Goal: Information Seeking & Learning: Learn about a topic

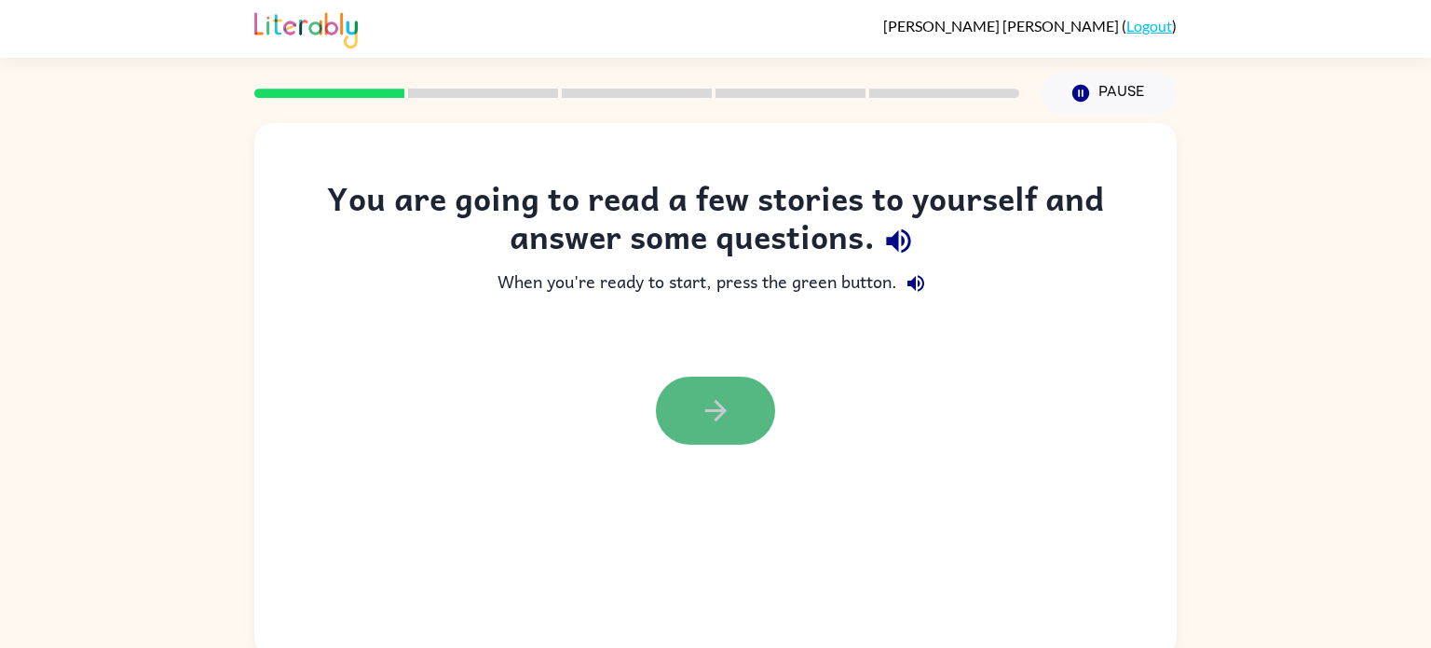
click at [679, 407] on button "button" at bounding box center [715, 410] width 119 height 68
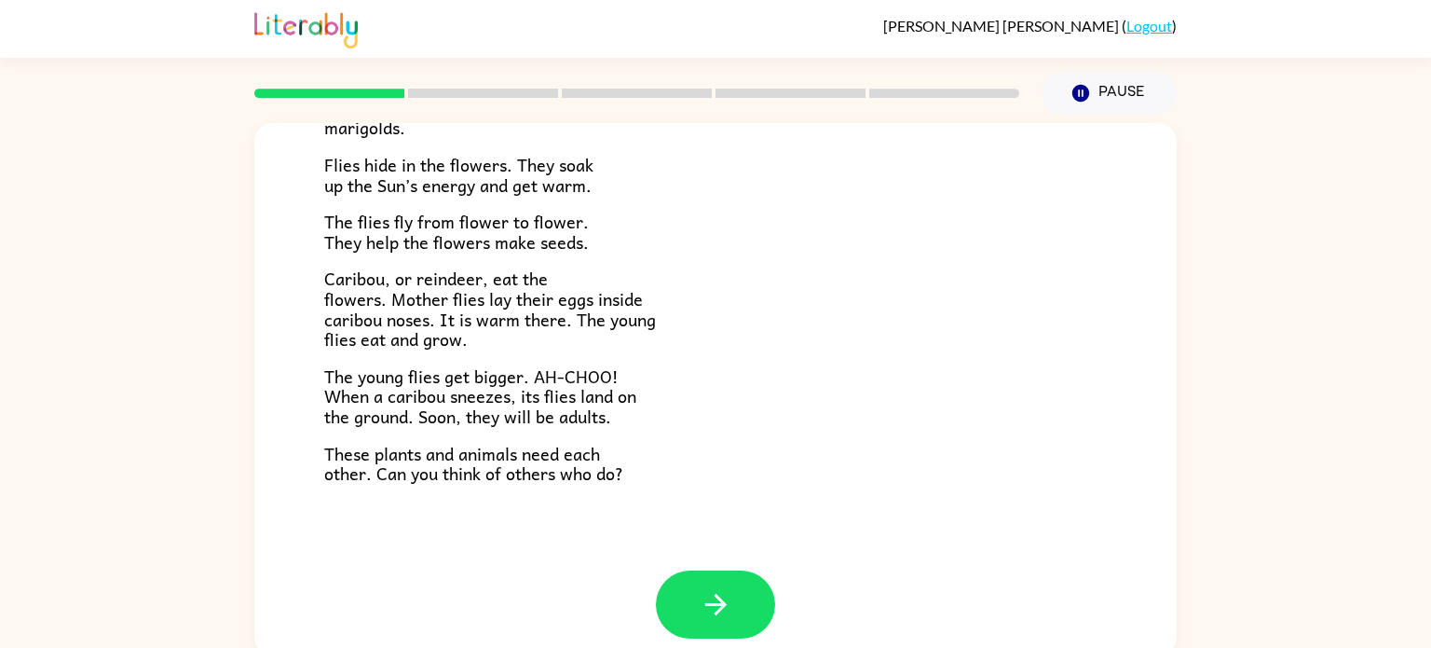
scroll to position [383, 0]
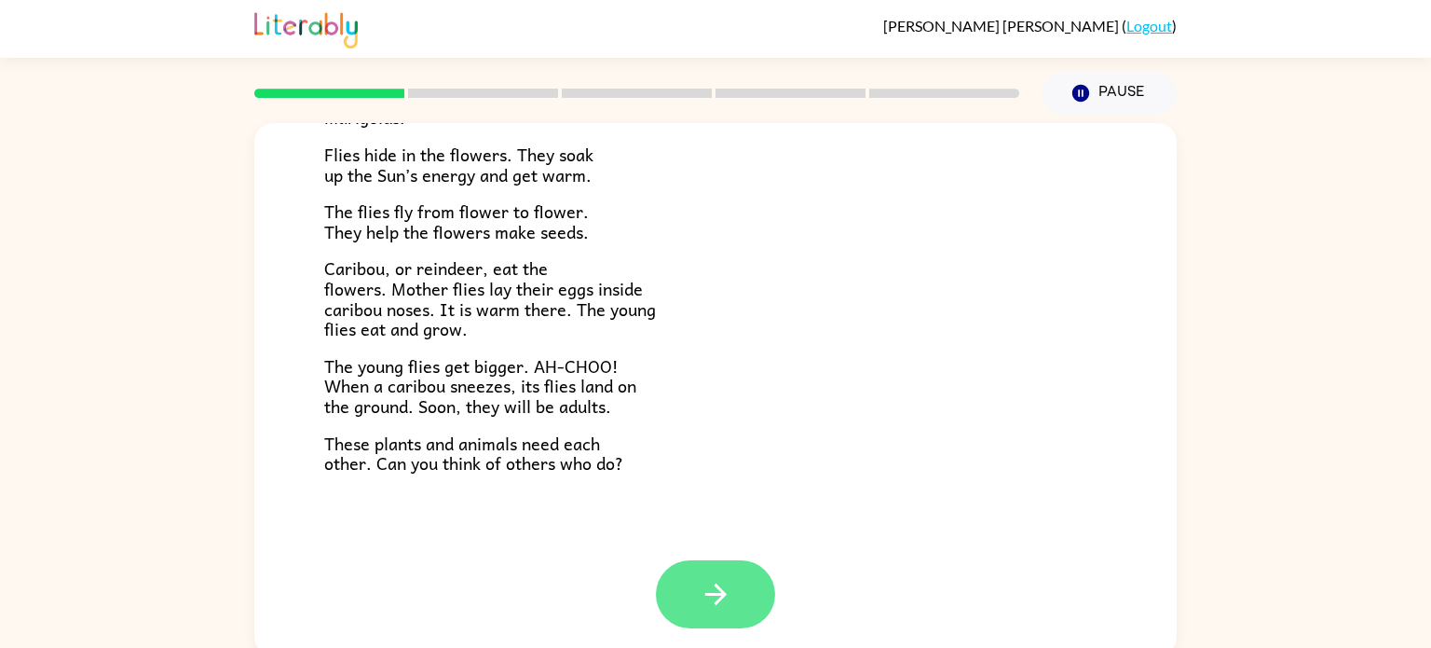
click at [671, 582] on button "button" at bounding box center [715, 594] width 119 height 68
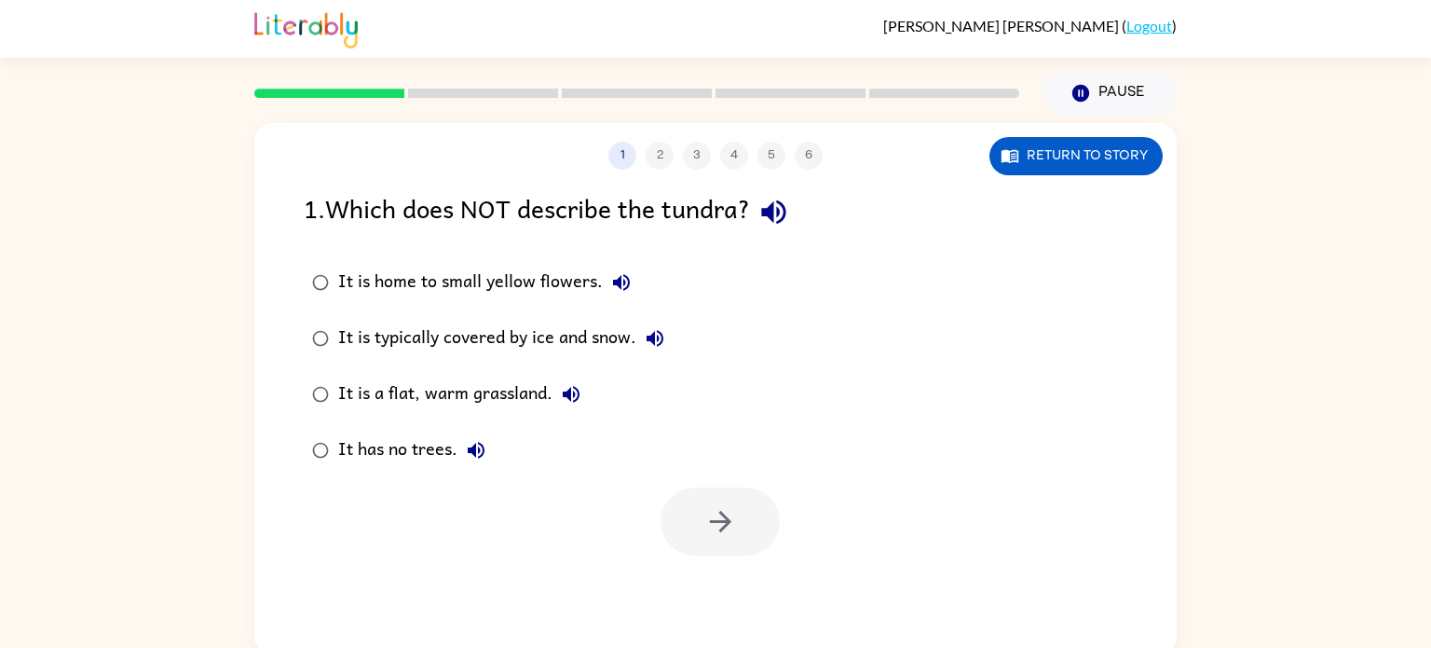
scroll to position [0, 0]
click at [1136, 144] on button "Return to story" at bounding box center [1076, 156] width 173 height 38
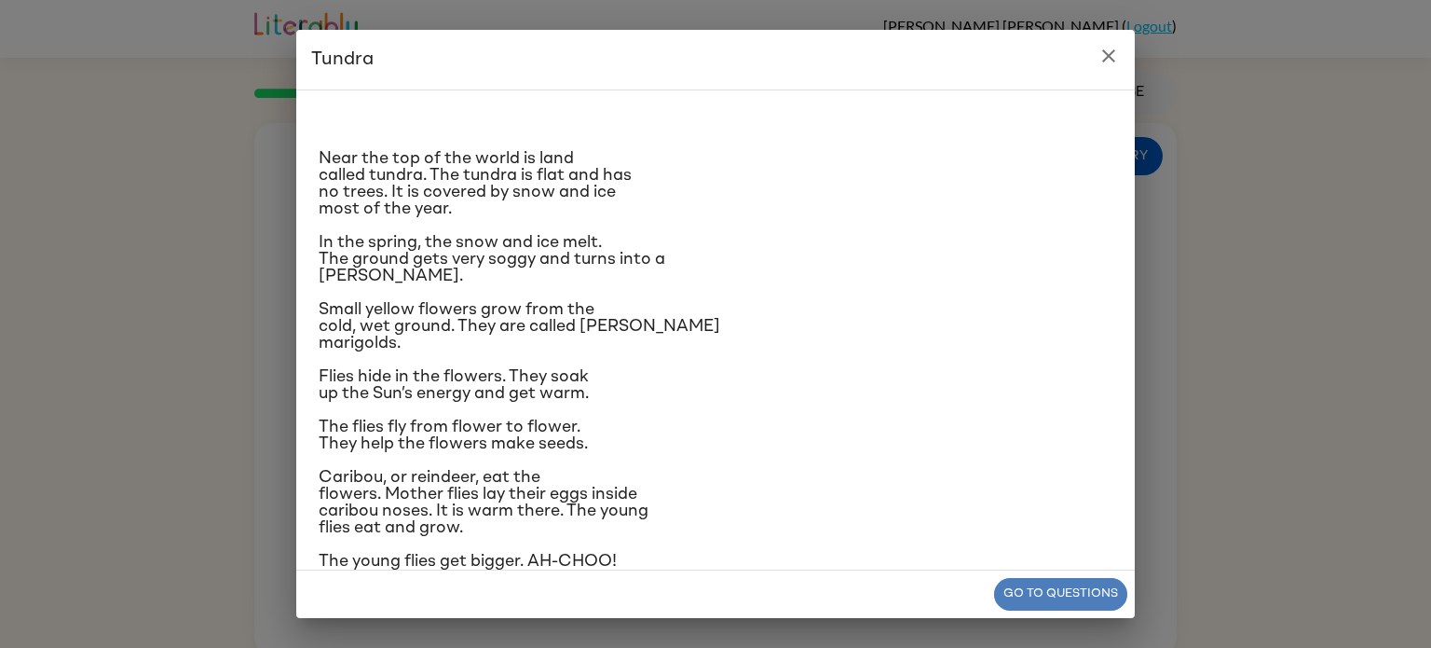
click at [1080, 587] on button "Go to questions" at bounding box center [1060, 594] width 133 height 33
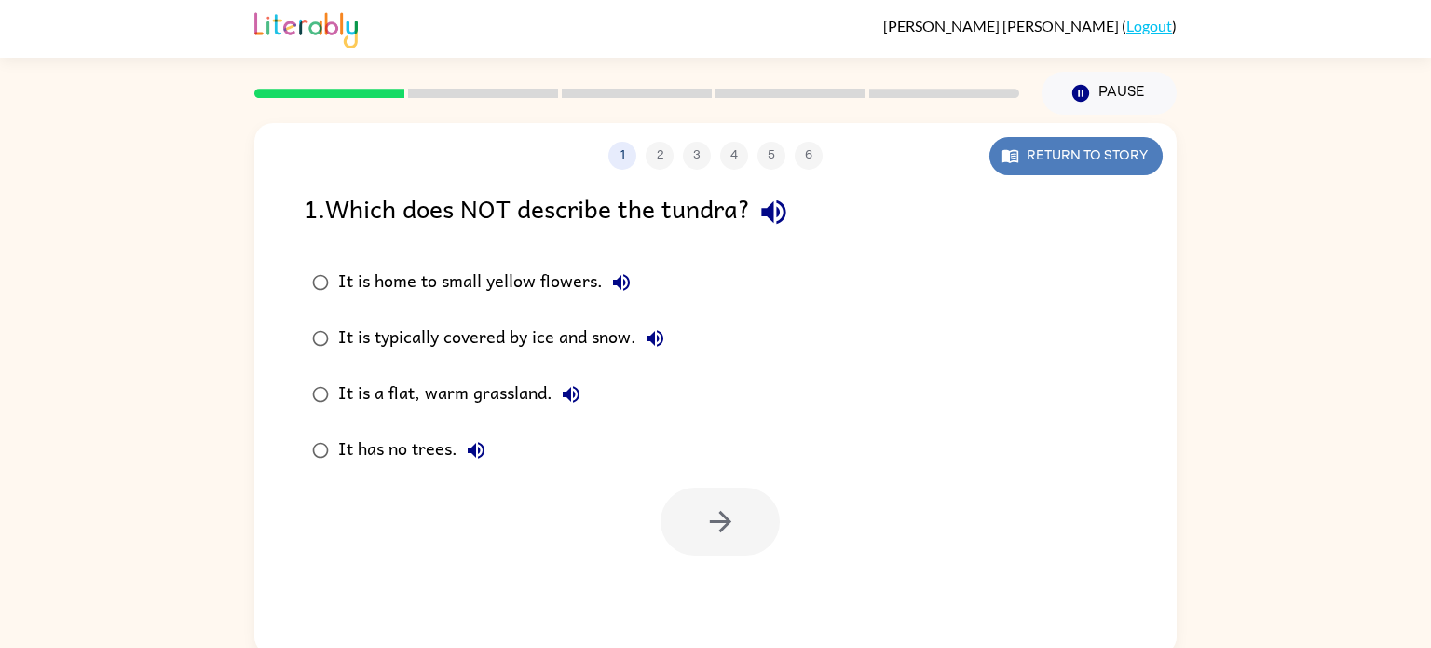
click at [1107, 160] on button "Return to story" at bounding box center [1076, 156] width 173 height 38
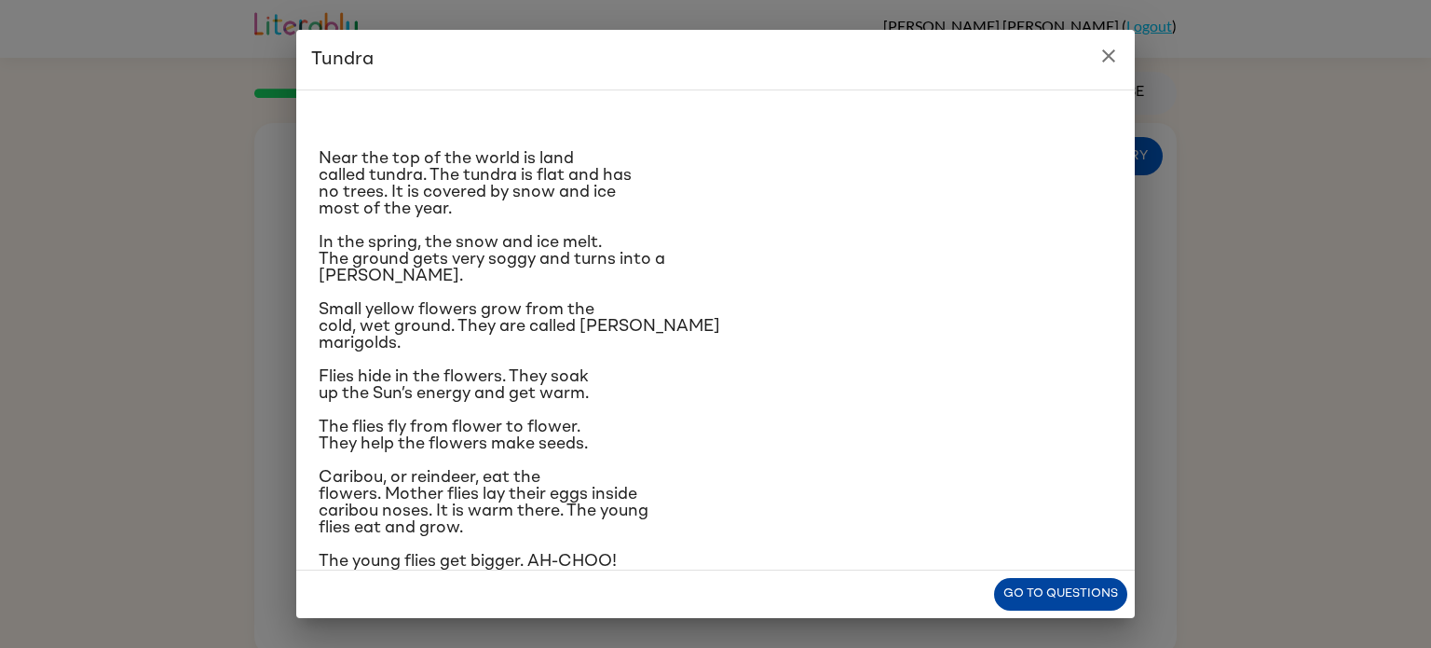
click at [1099, 588] on button "Go to questions" at bounding box center [1060, 594] width 133 height 33
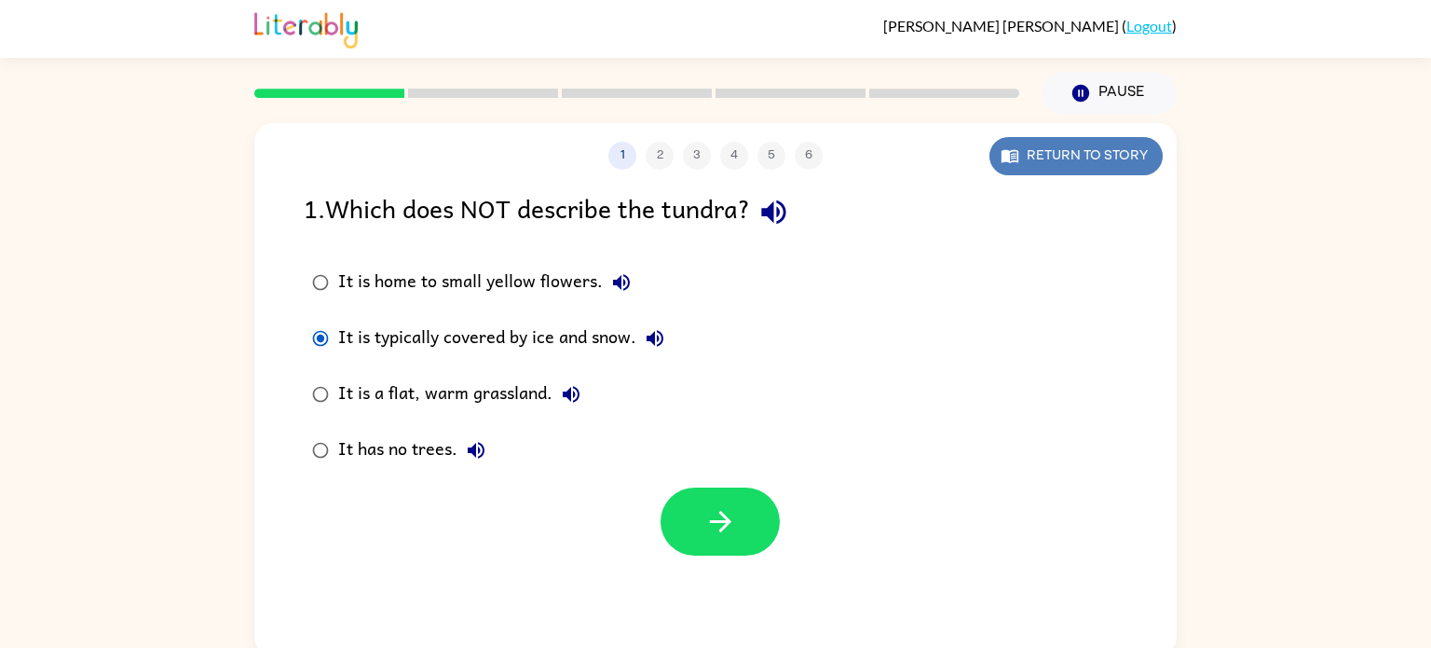
click at [1142, 157] on button "Return to story" at bounding box center [1076, 156] width 173 height 38
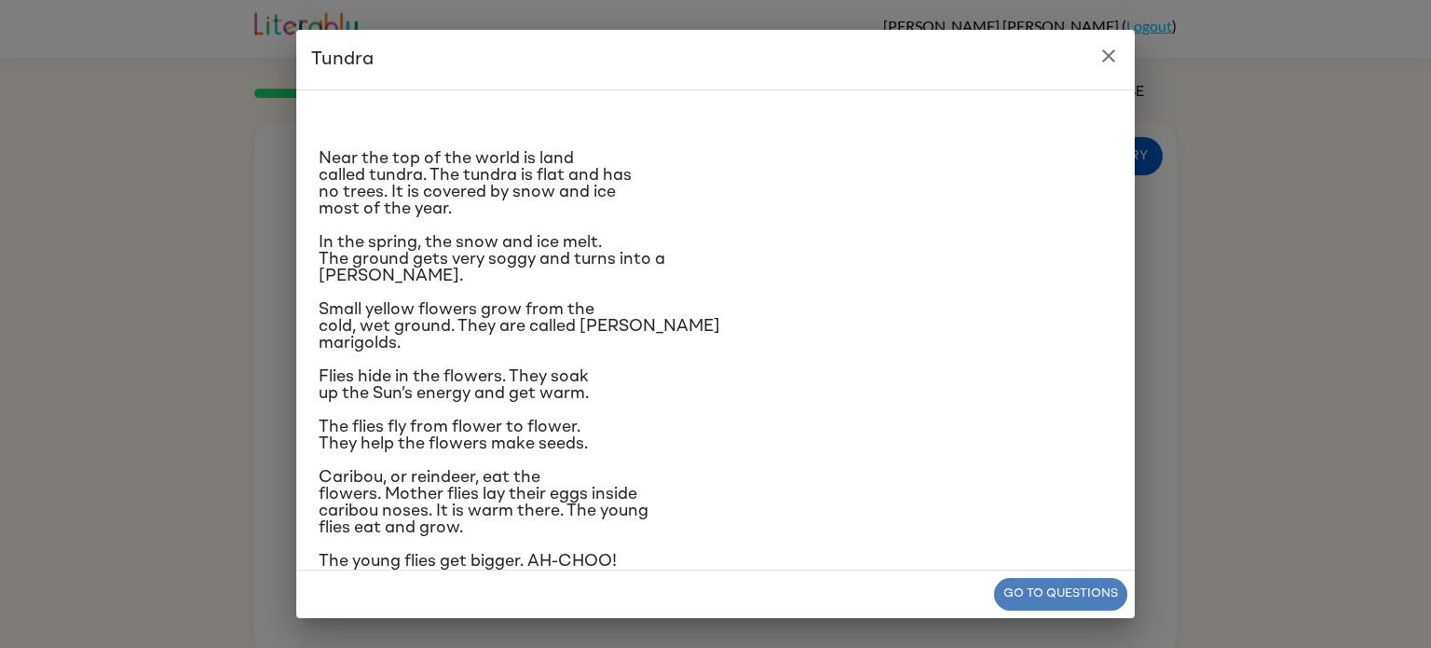
click at [1084, 592] on button "Go to questions" at bounding box center [1060, 594] width 133 height 33
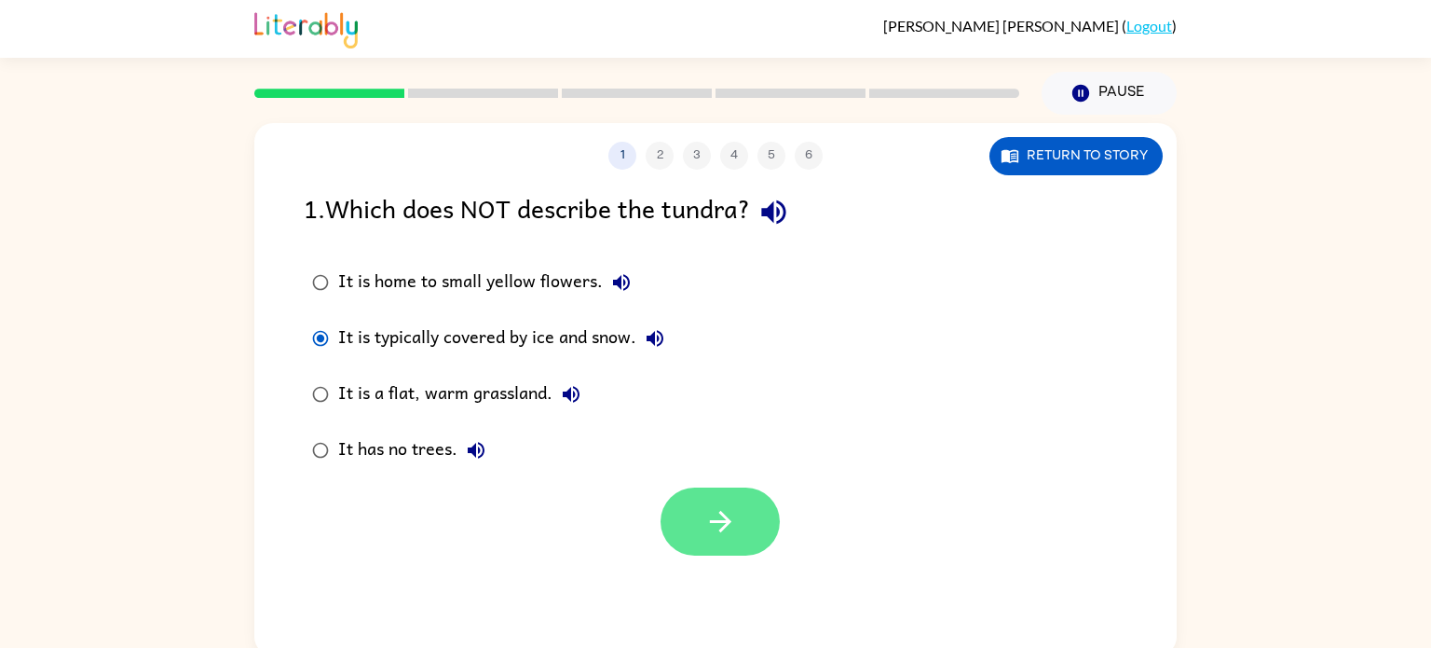
click at [708, 500] on button "button" at bounding box center [720, 521] width 119 height 68
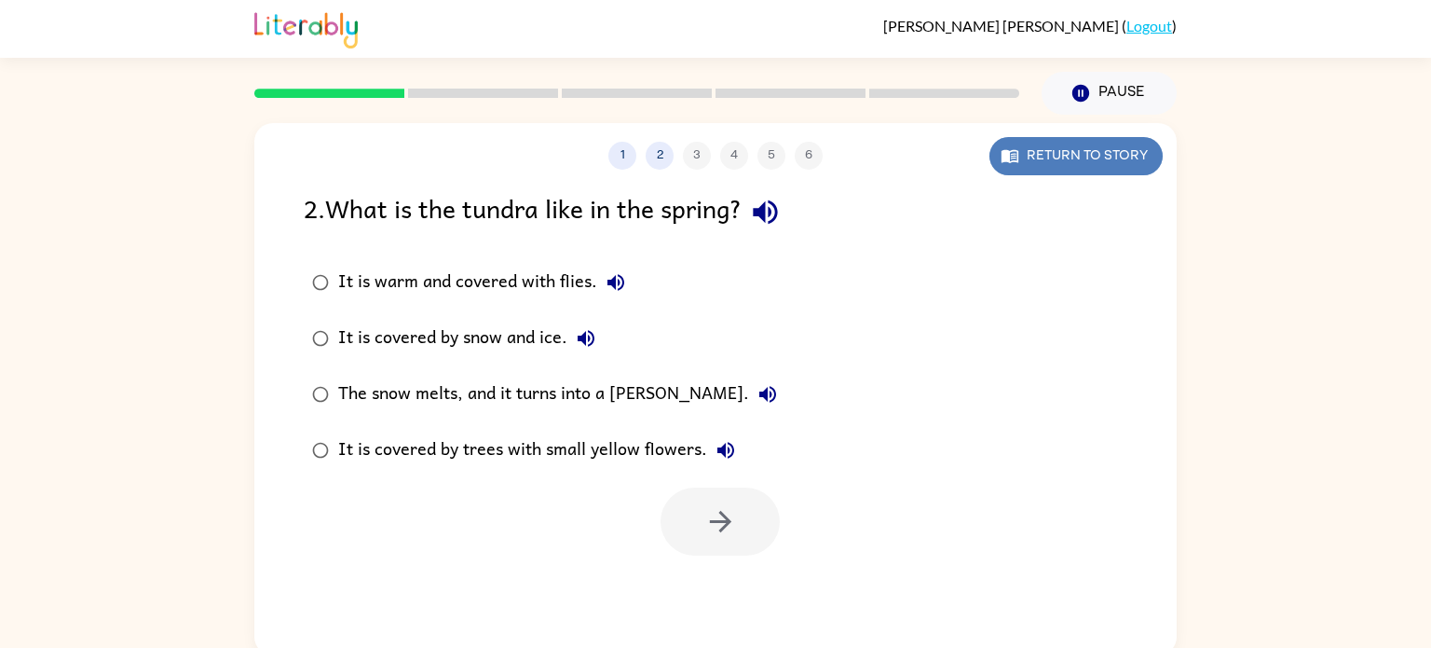
click at [1089, 144] on button "Return to story" at bounding box center [1076, 156] width 173 height 38
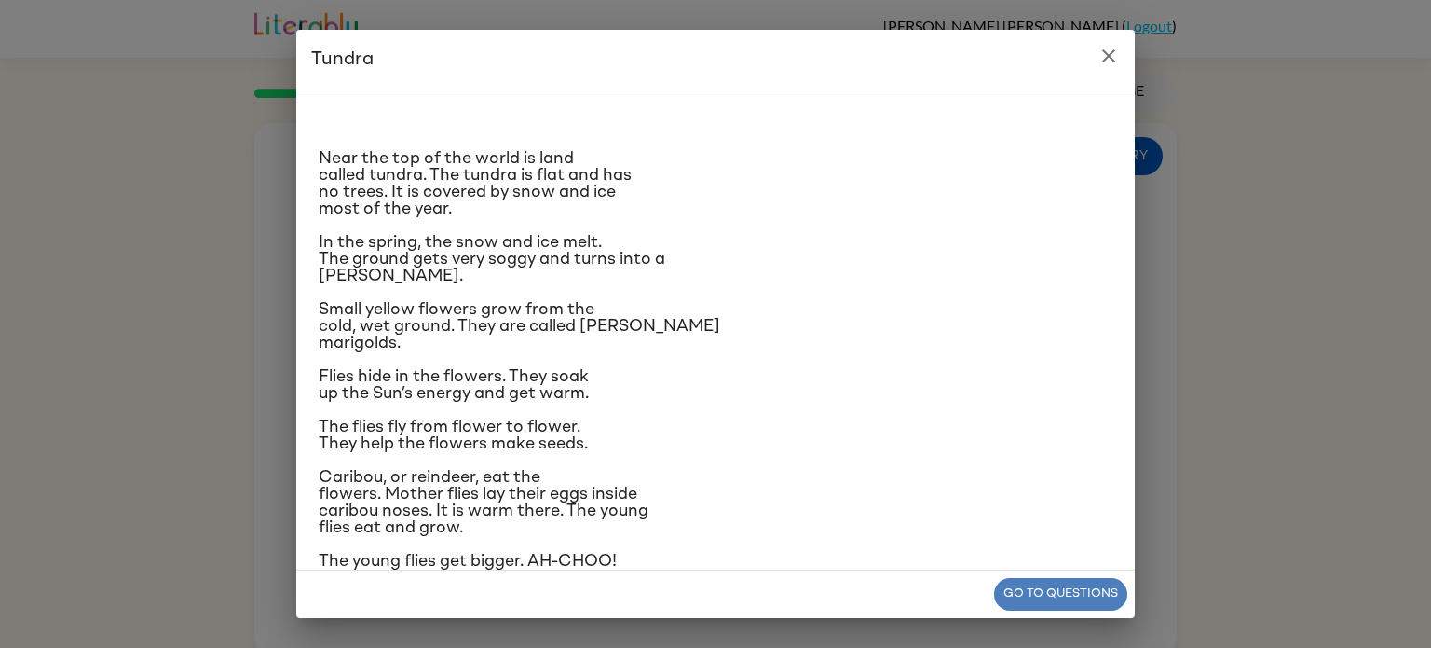
click at [1070, 587] on button "Go to questions" at bounding box center [1060, 594] width 133 height 33
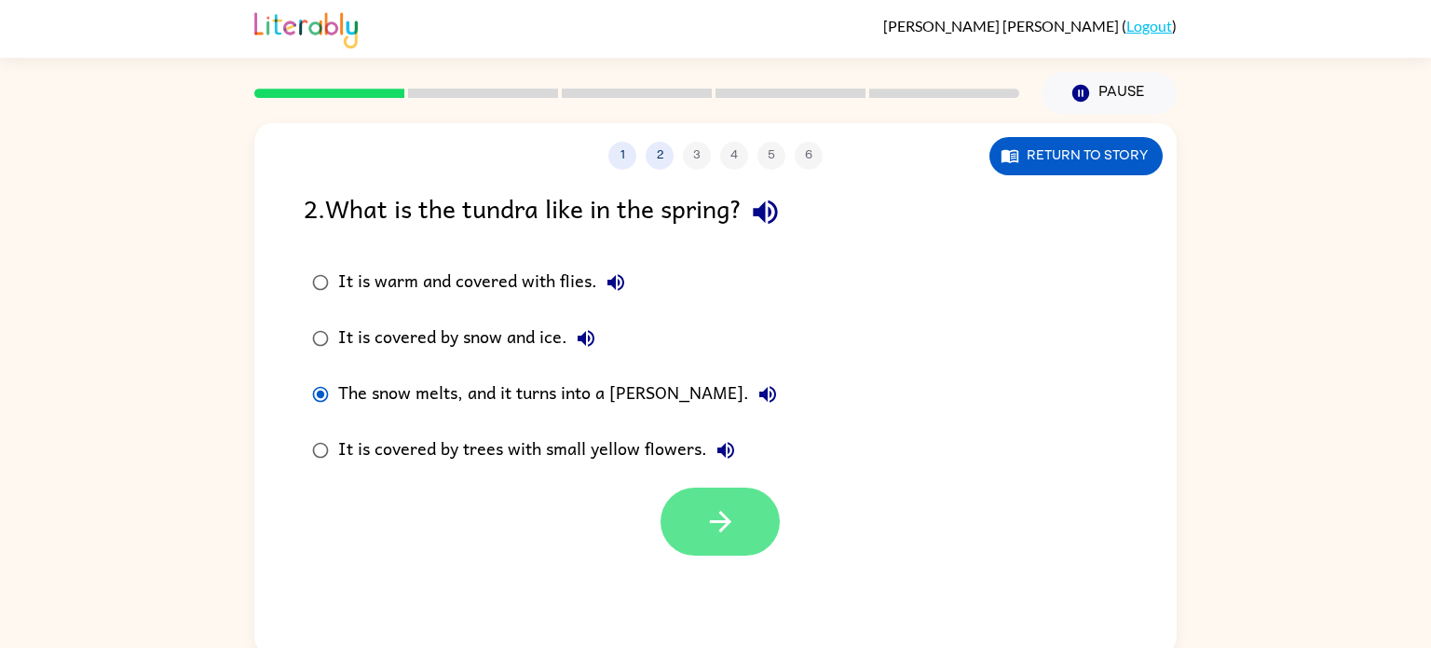
click at [745, 522] on button "button" at bounding box center [720, 521] width 119 height 68
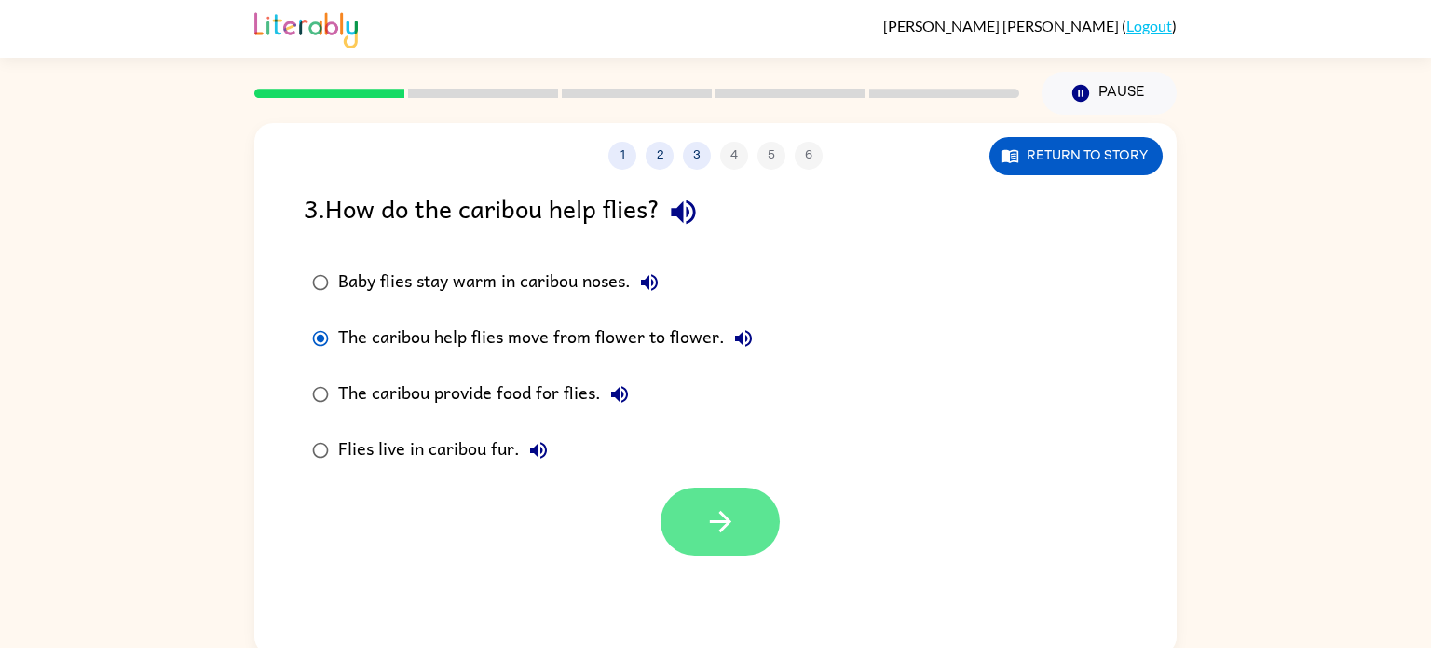
click at [721, 506] on icon "button" at bounding box center [720, 521] width 33 height 33
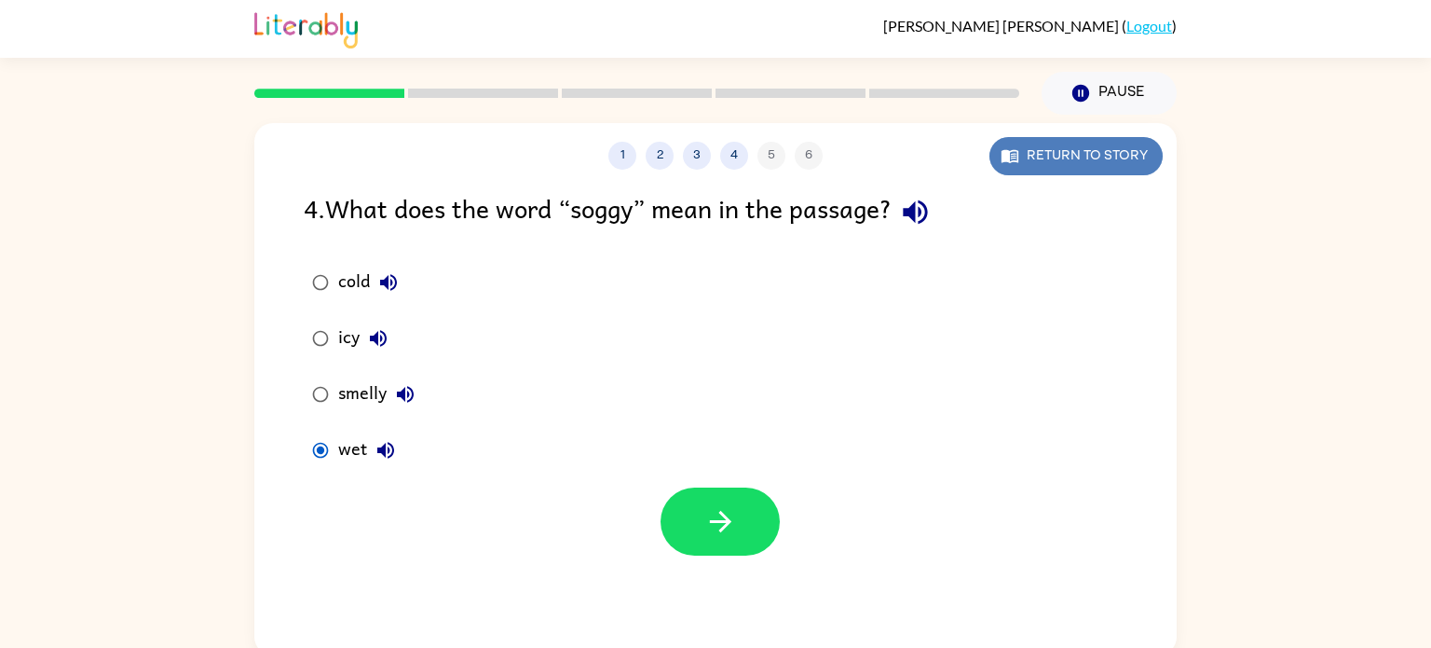
click at [1119, 157] on button "Return to story" at bounding box center [1076, 156] width 173 height 38
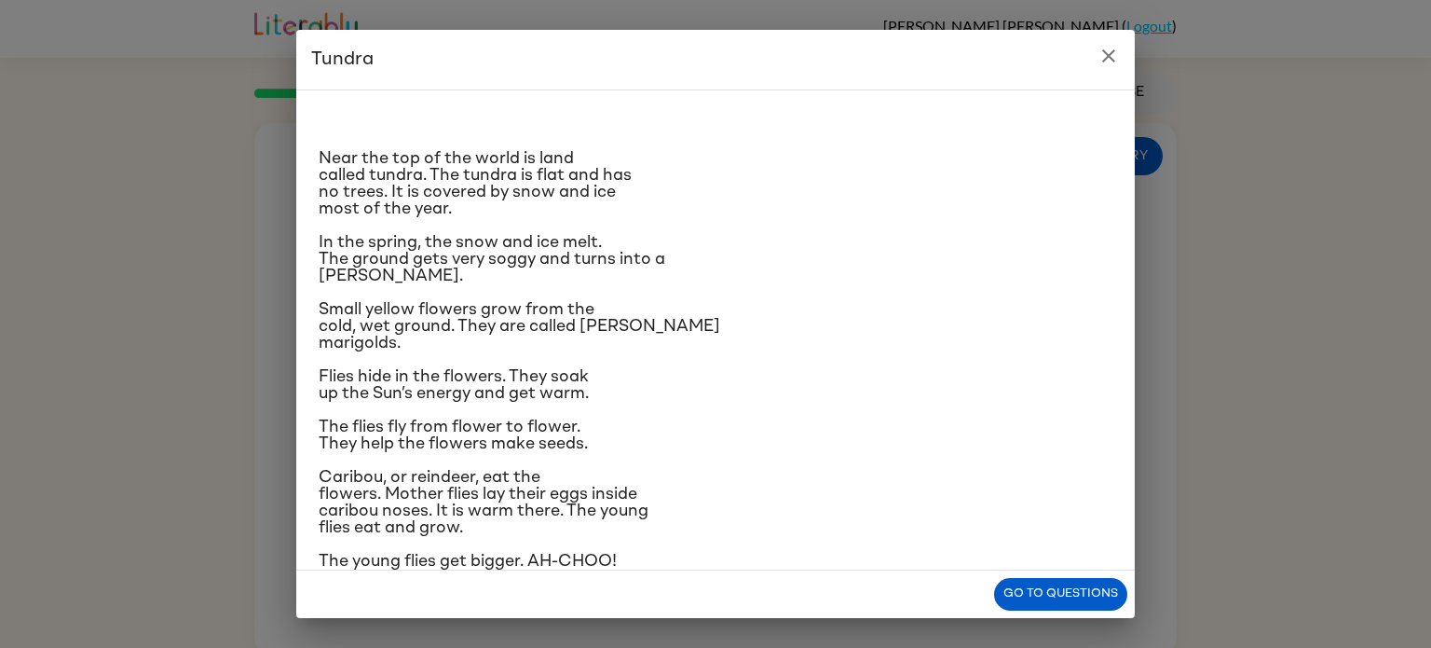
click at [1104, 53] on icon "close" at bounding box center [1109, 56] width 22 height 22
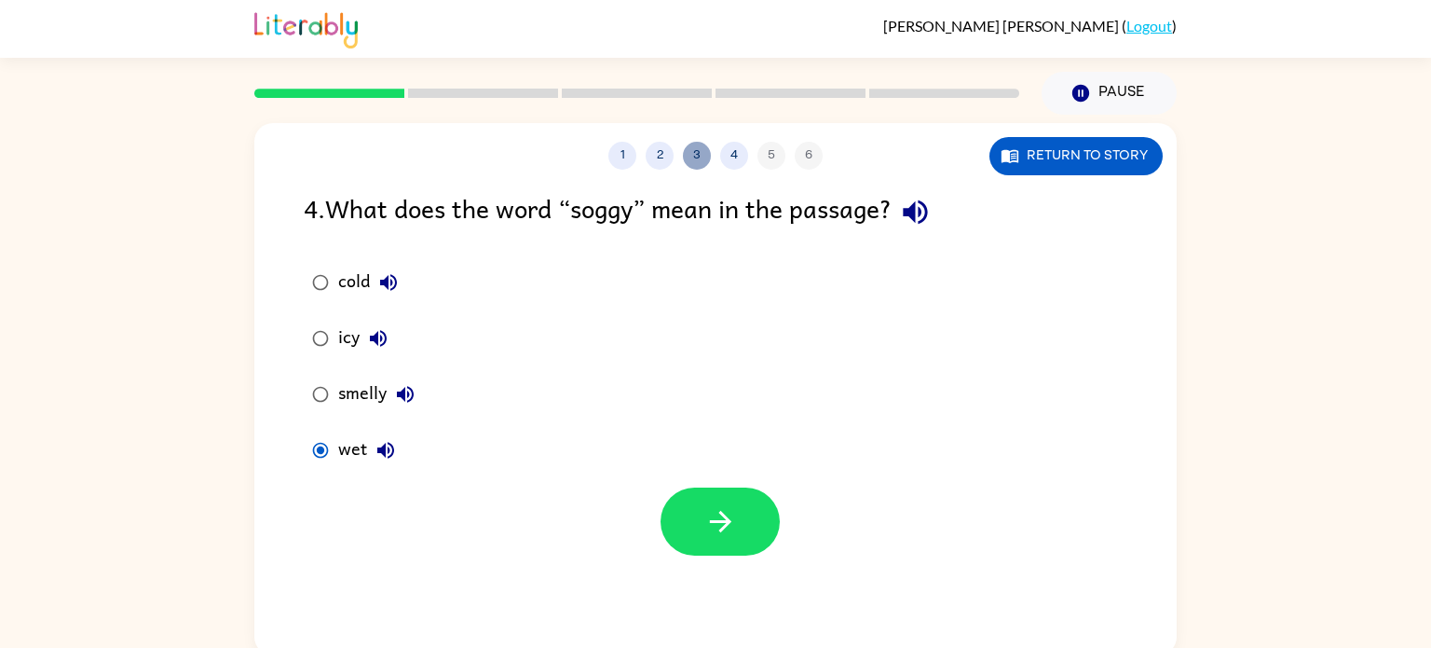
click at [693, 151] on button "3" at bounding box center [697, 156] width 28 height 28
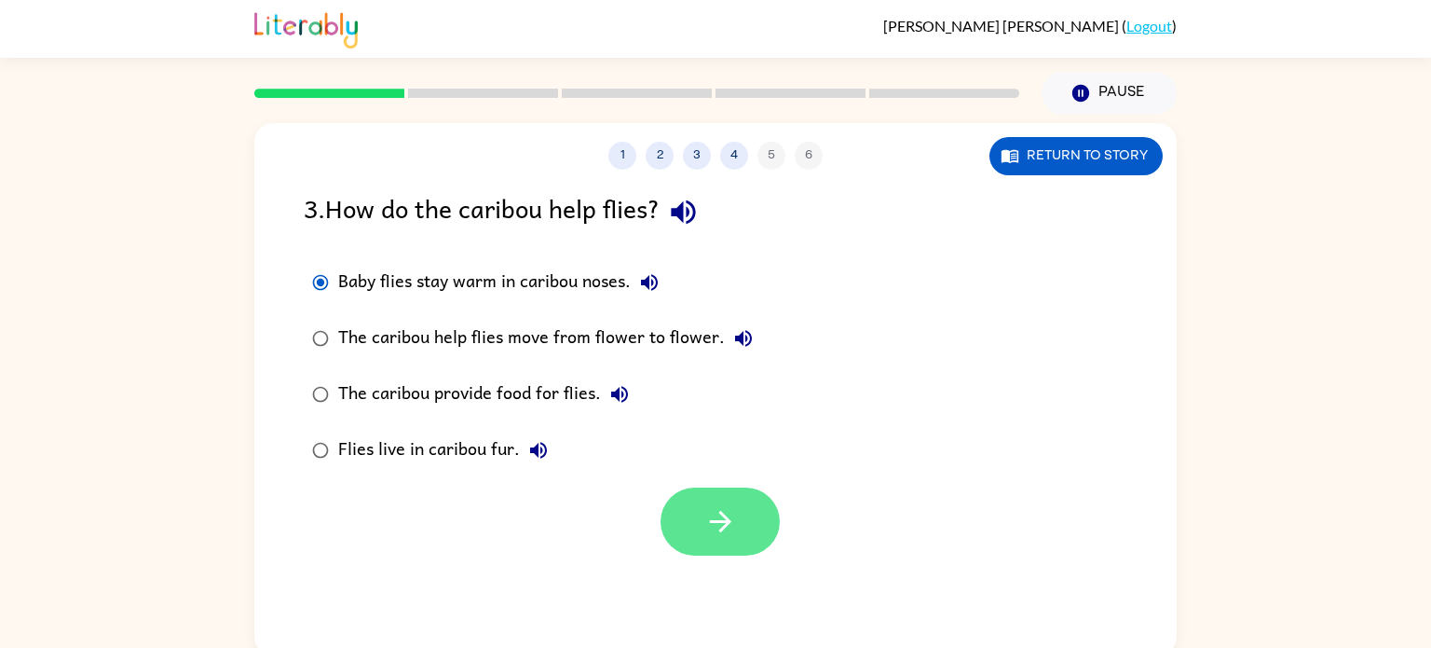
click at [762, 527] on button "button" at bounding box center [720, 521] width 119 height 68
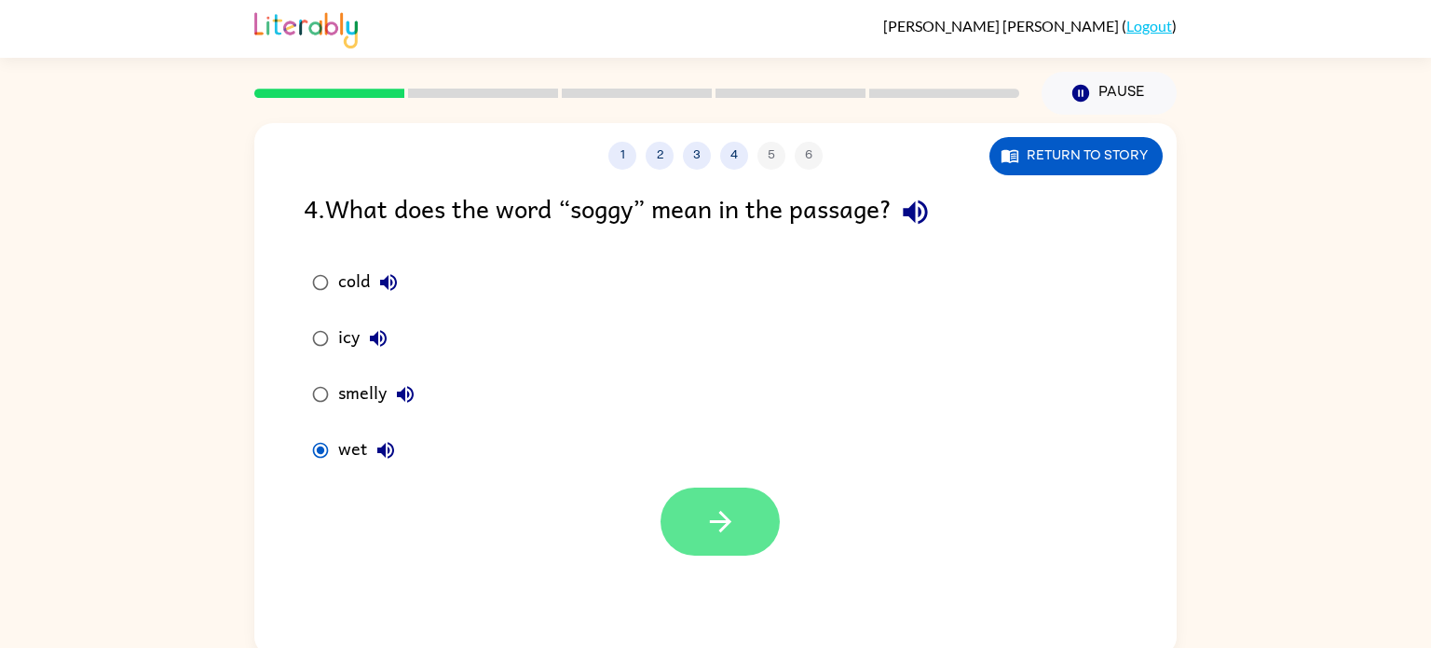
click at [709, 544] on button "button" at bounding box center [720, 521] width 119 height 68
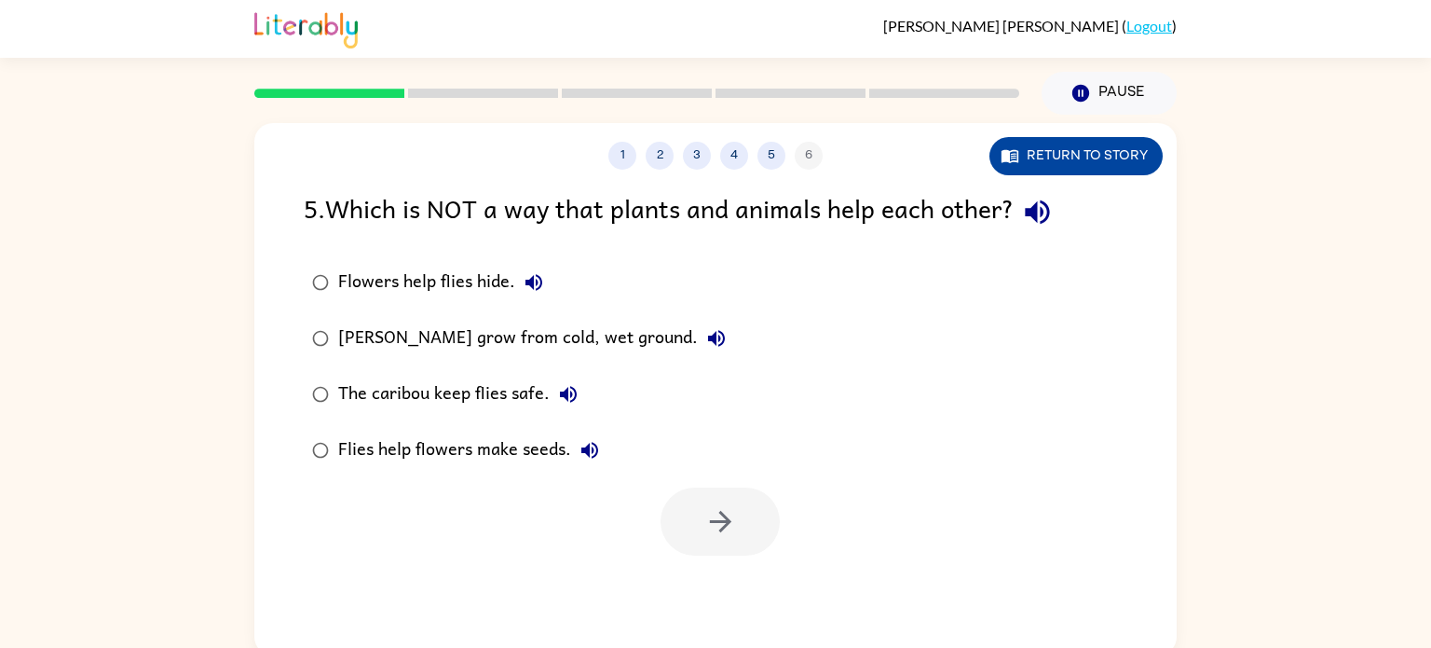
click at [1077, 142] on button "Return to story" at bounding box center [1076, 156] width 173 height 38
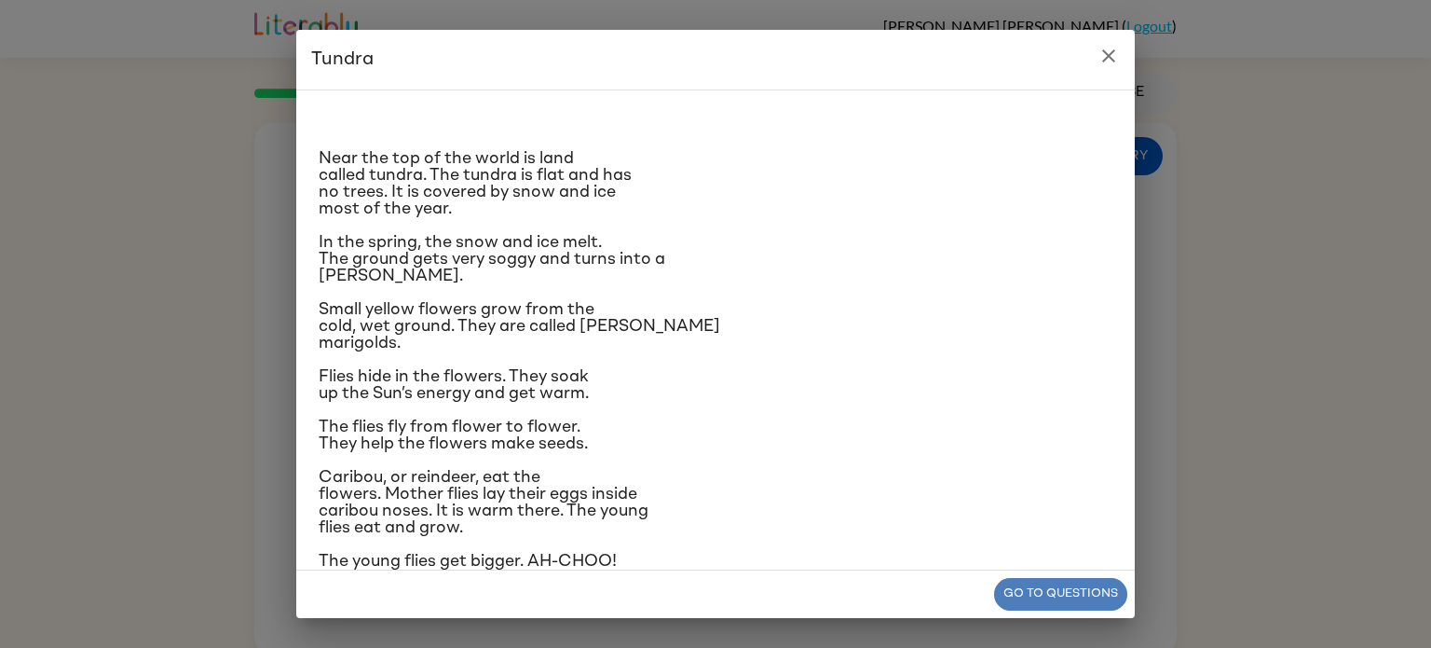
click at [1071, 599] on button "Go to questions" at bounding box center [1060, 594] width 133 height 33
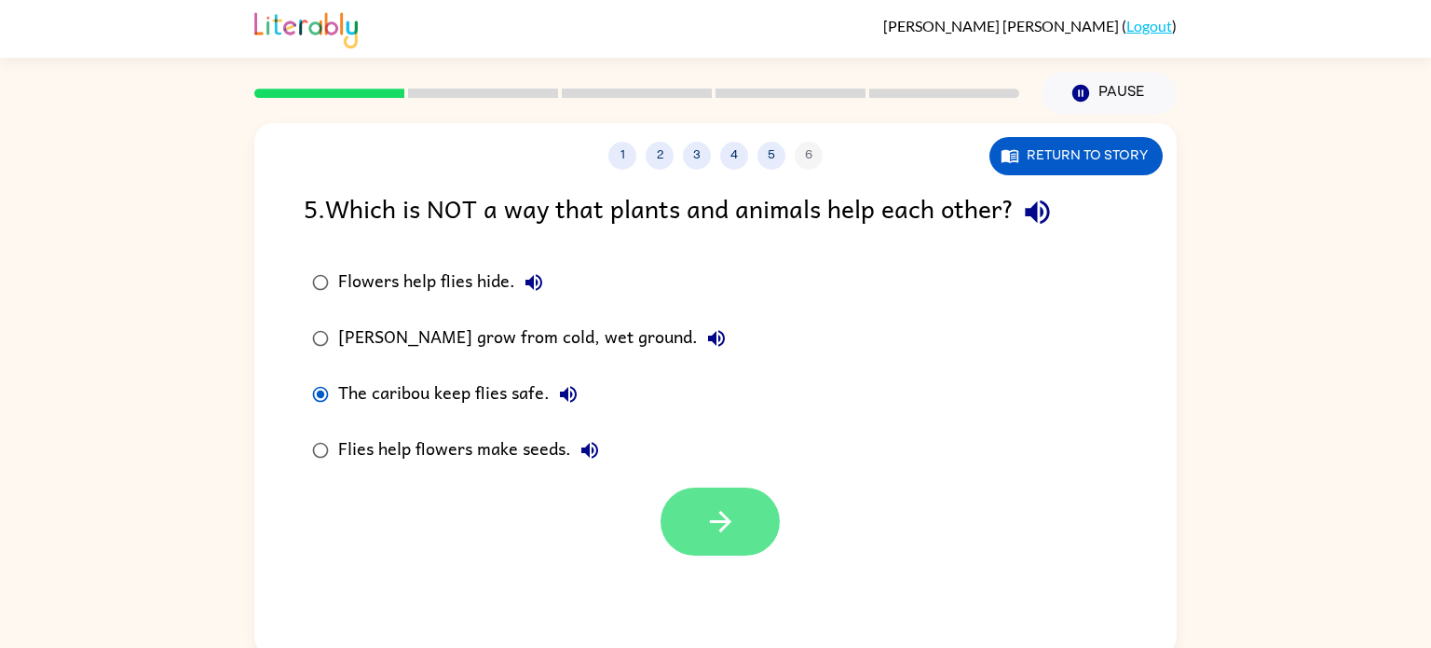
click at [766, 532] on button "button" at bounding box center [720, 521] width 119 height 68
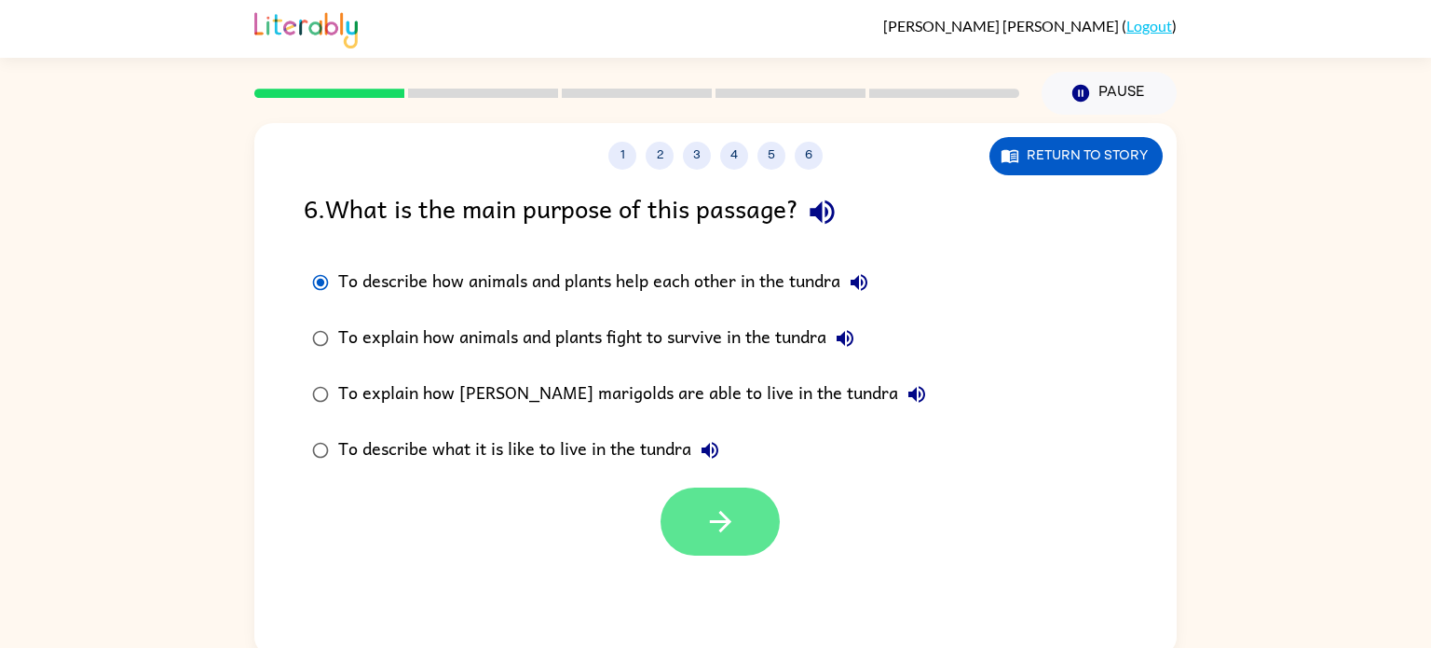
click at [729, 511] on icon "button" at bounding box center [720, 521] width 33 height 33
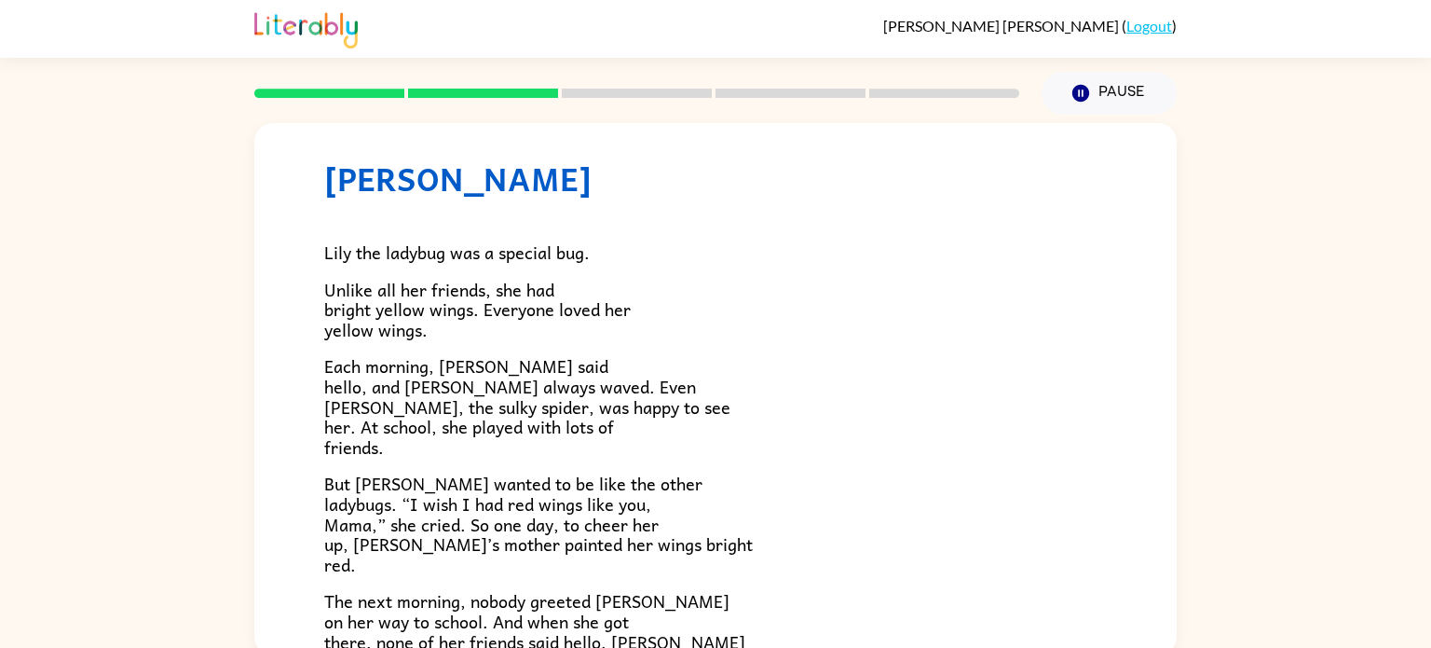
scroll to position [37, 0]
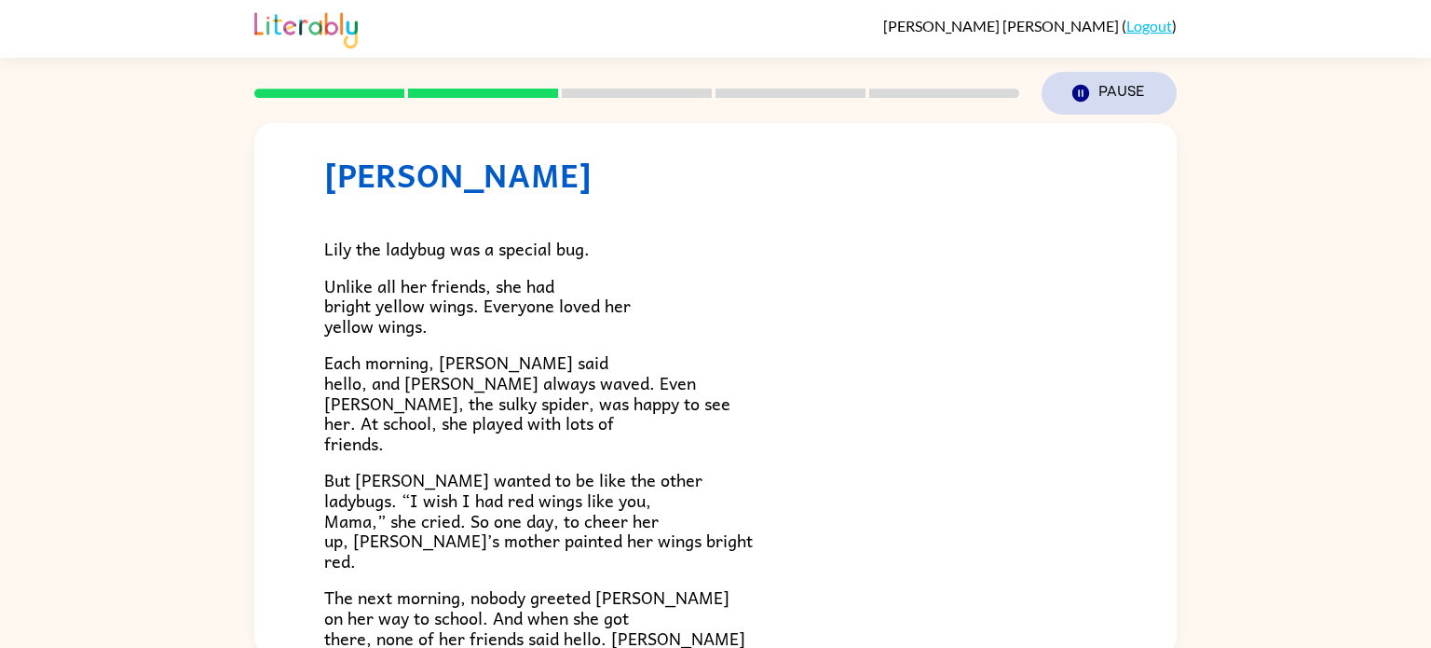
click at [1118, 102] on button "Pause Pause" at bounding box center [1109, 93] width 135 height 43
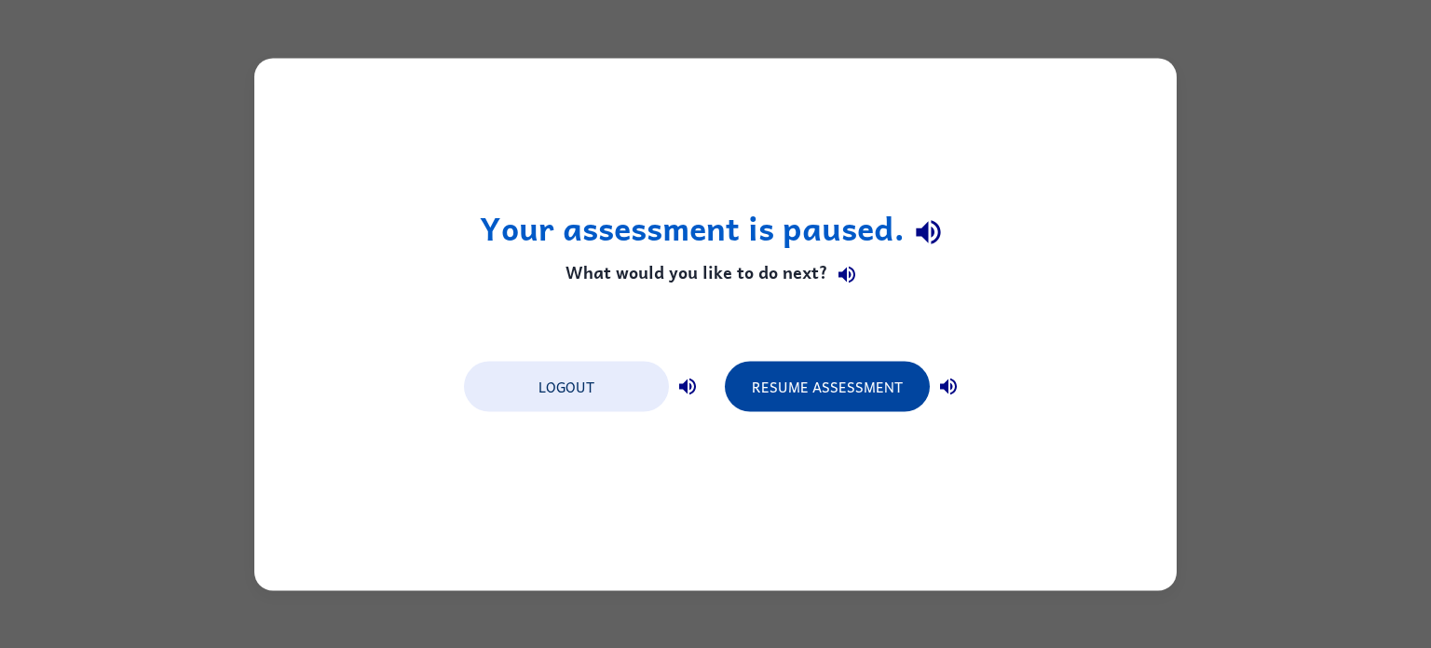
click at [844, 389] on button "Resume Assessment" at bounding box center [827, 386] width 205 height 50
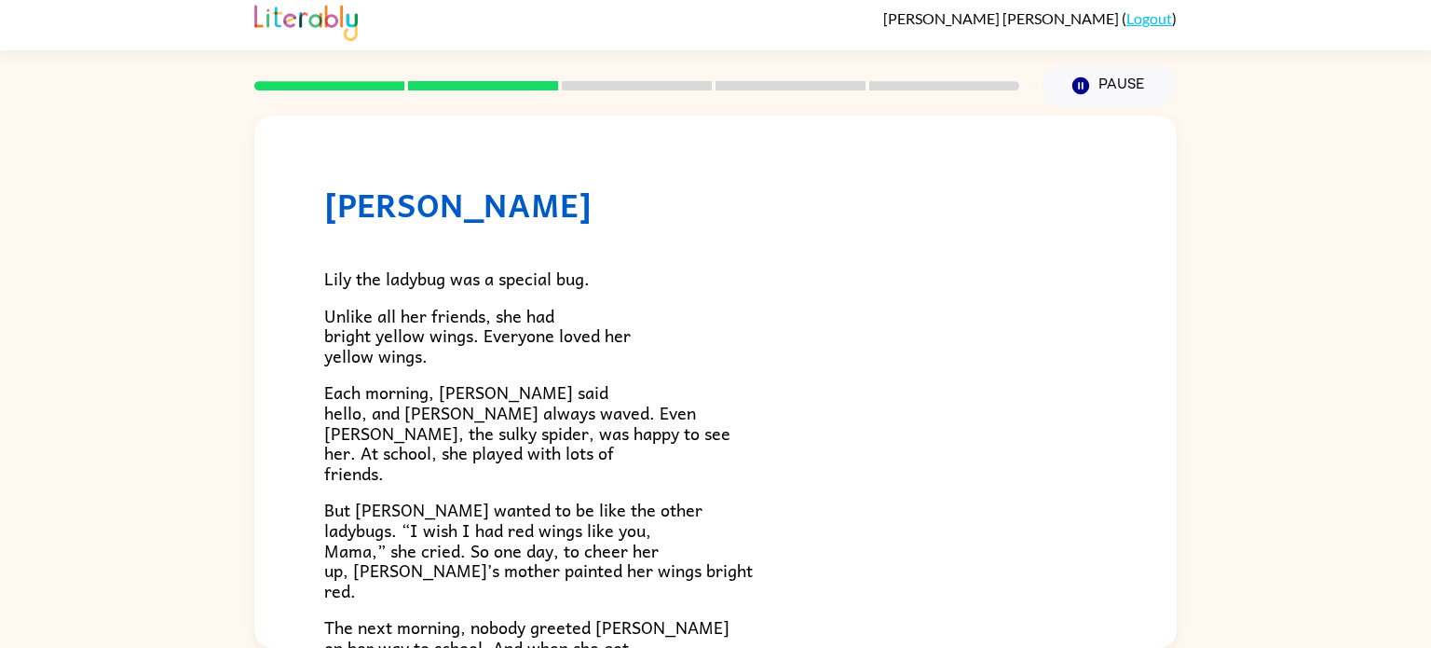
scroll to position [7, 0]
click at [843, 341] on p "Unlike all her friends, she had bright yellow wings. Everyone loved her yellow …" at bounding box center [715, 336] width 783 height 61
drag, startPoint x: 846, startPoint y: 309, endPoint x: 848, endPoint y: 294, distance: 15.0
click at [848, 294] on div "Lily the ladybug was a special bug. Unlike all her friends, she had bright yell…" at bounding box center [715, 605] width 783 height 762
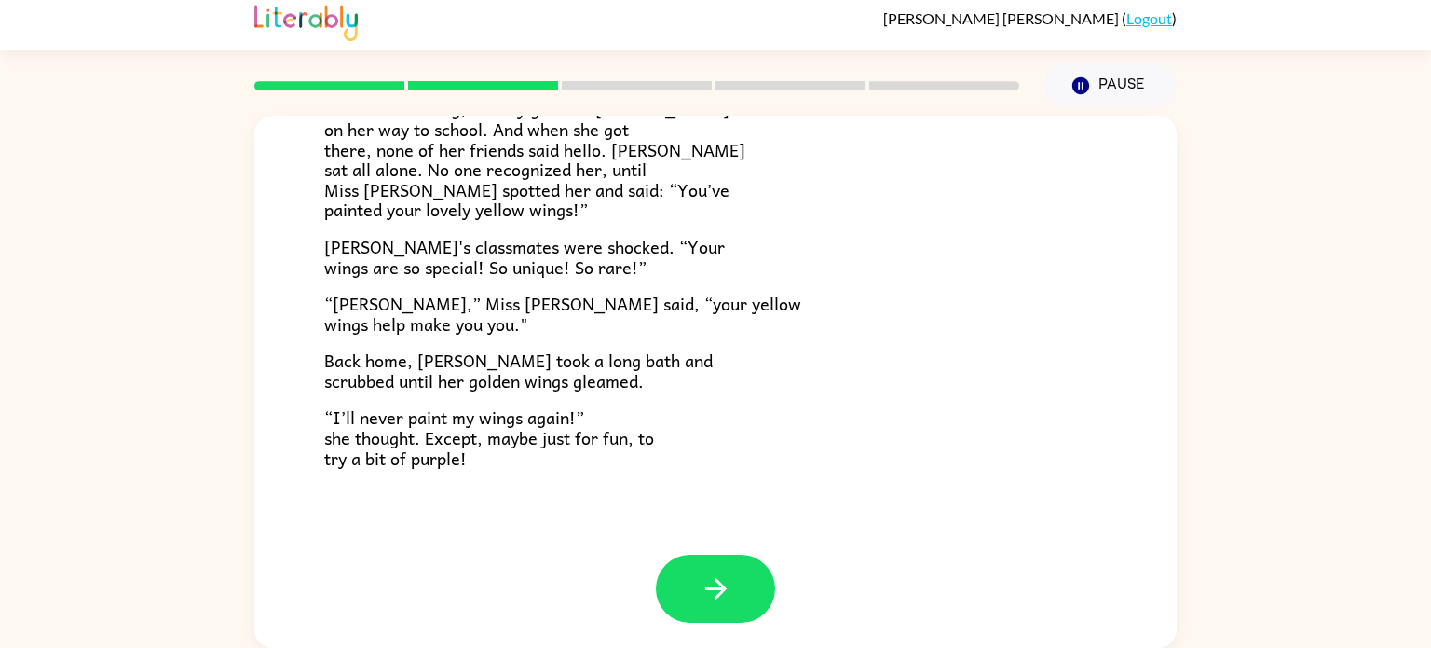
scroll to position [521, 0]
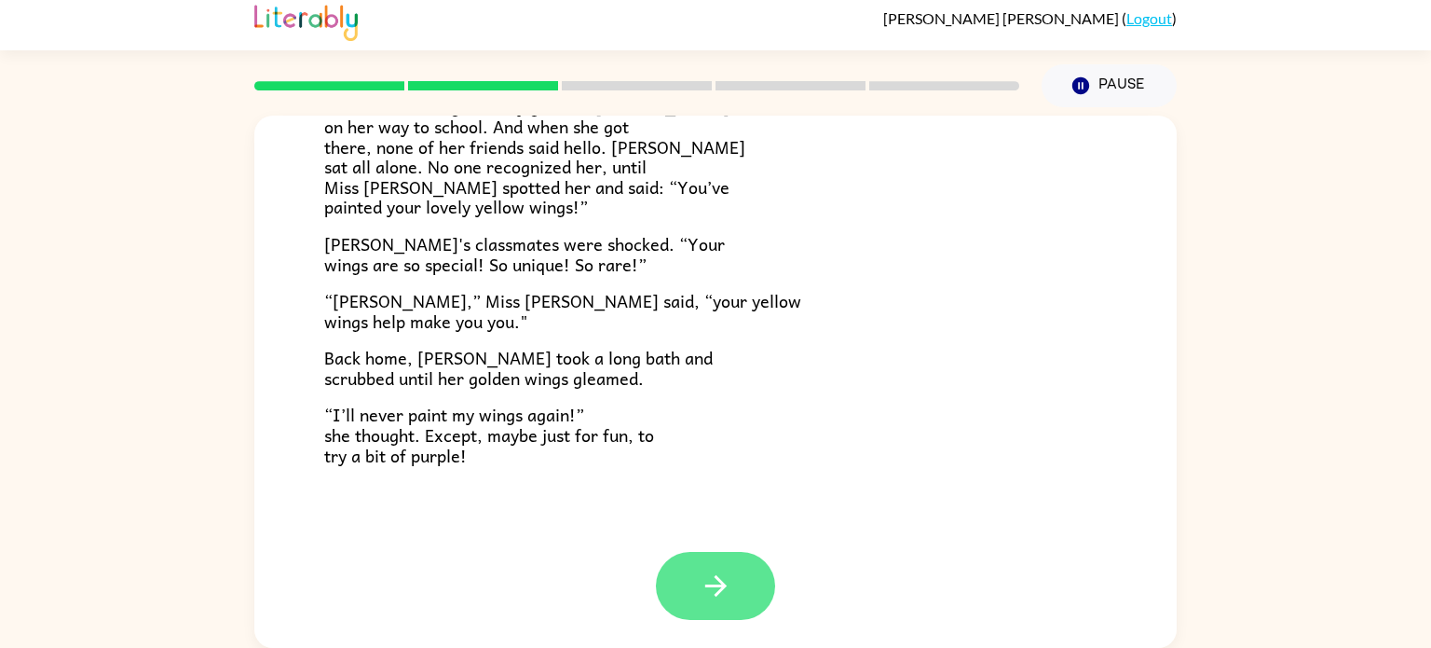
click at [730, 590] on icon "button" at bounding box center [716, 585] width 33 height 33
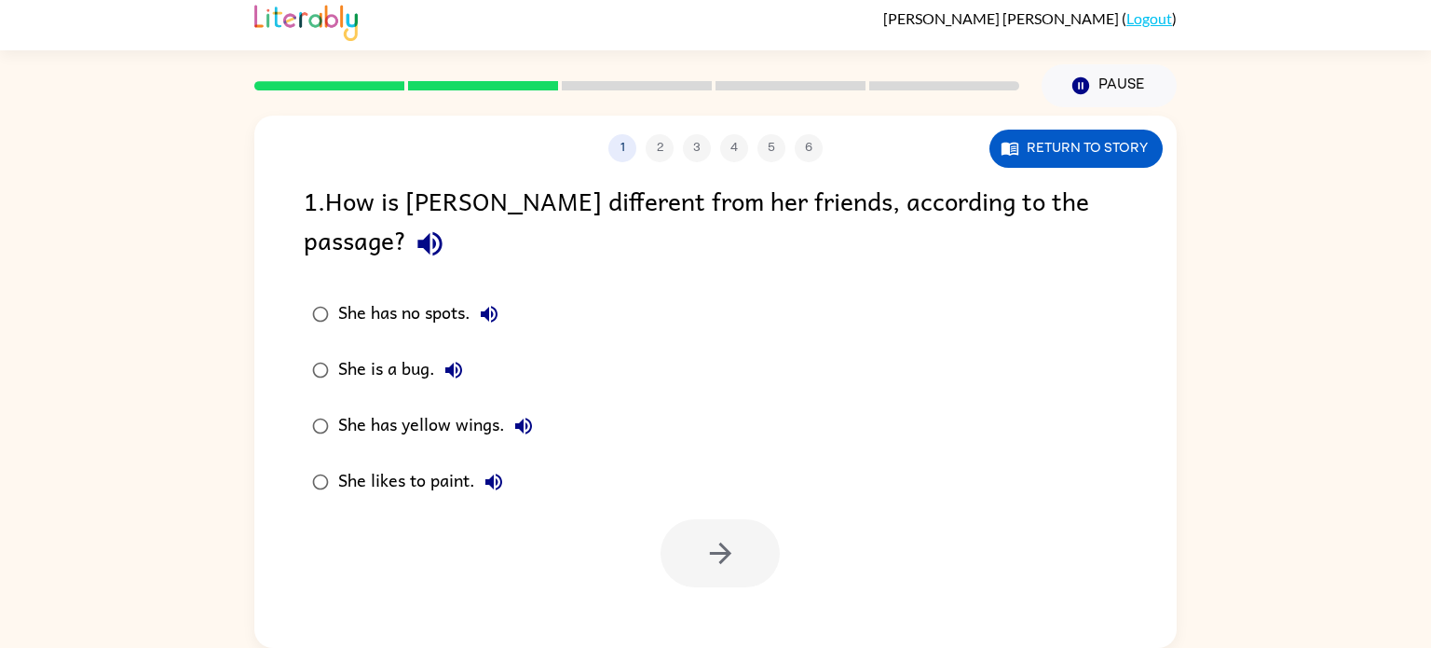
click at [730, 590] on div "1 2 3 4 5 6 Return to story 1 . How is [PERSON_NAME] different from her friends…" at bounding box center [715, 382] width 922 height 532
click at [1, 518] on div "1 2 3 4 5 6 Return to story 1 . How is [PERSON_NAME] different from her friends…" at bounding box center [715, 377] width 1431 height 540
click at [724, 542] on icon "button" at bounding box center [719, 552] width 21 height 21
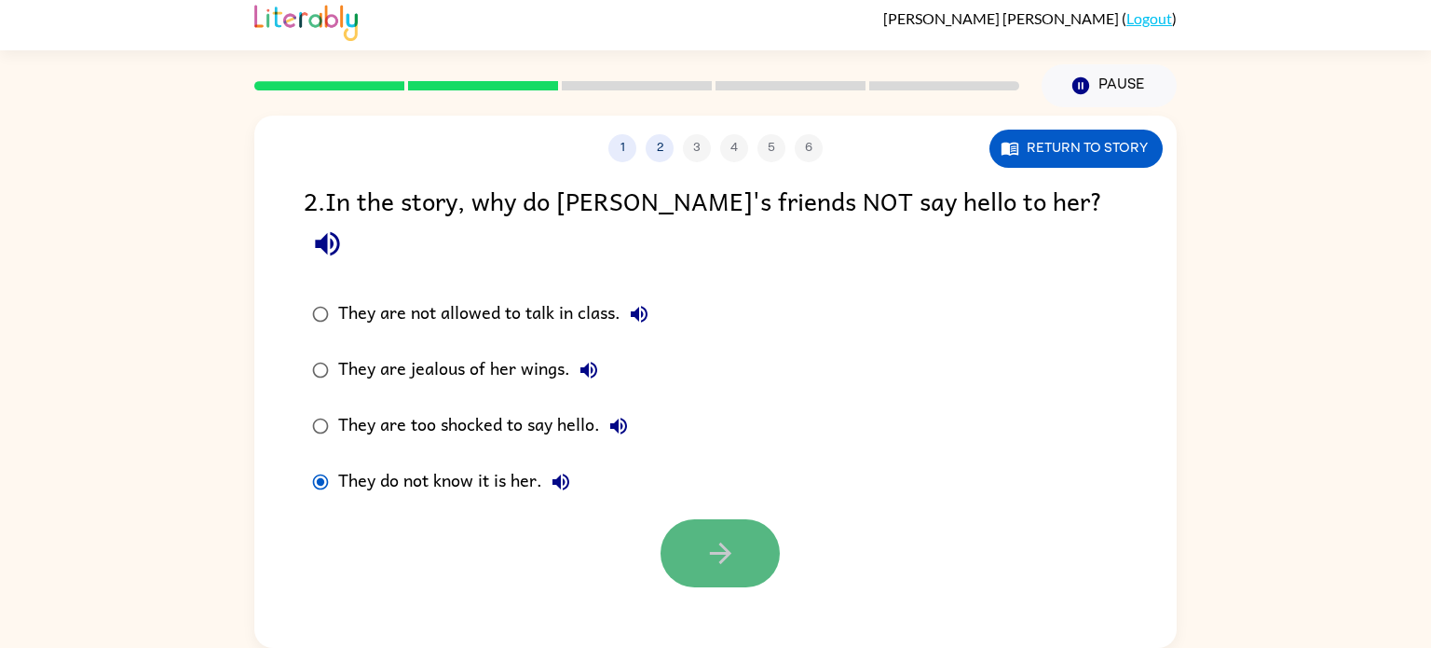
click at [702, 525] on button "button" at bounding box center [720, 553] width 119 height 68
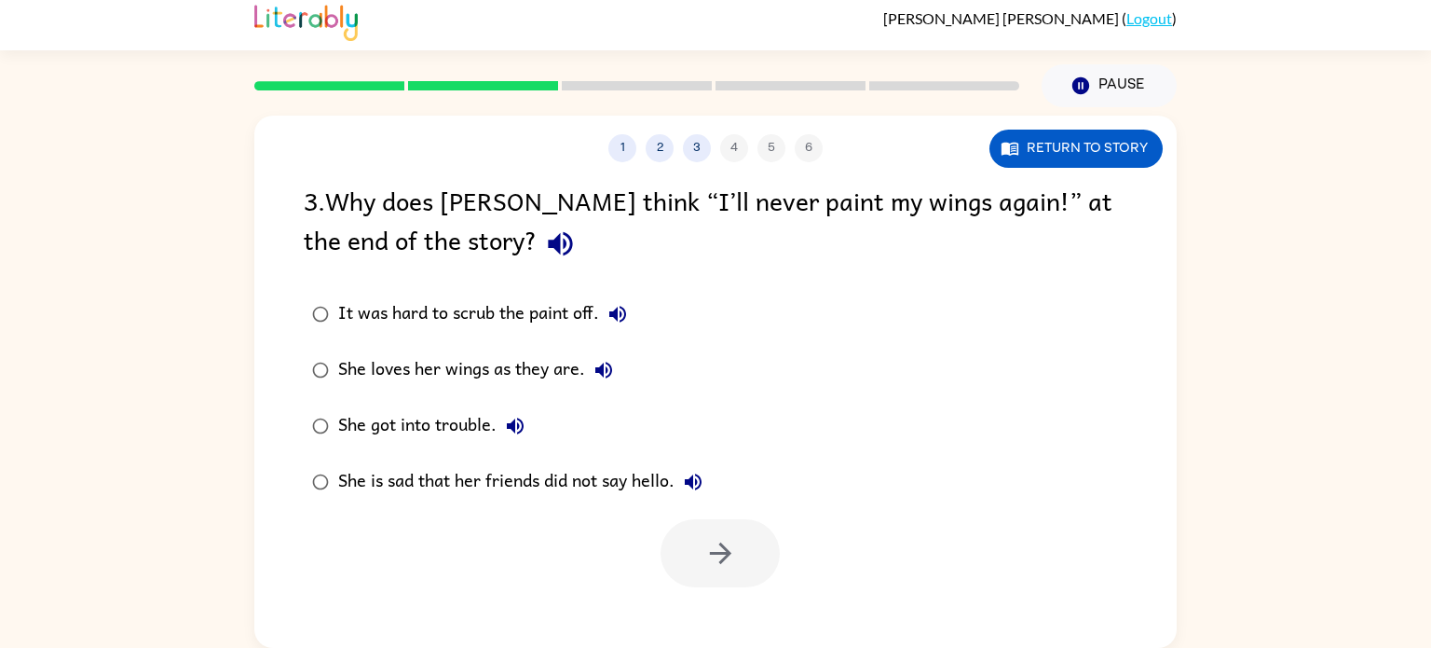
click at [702, 525] on div at bounding box center [720, 553] width 119 height 68
click at [1014, 137] on button "Return to story" at bounding box center [1076, 149] width 173 height 38
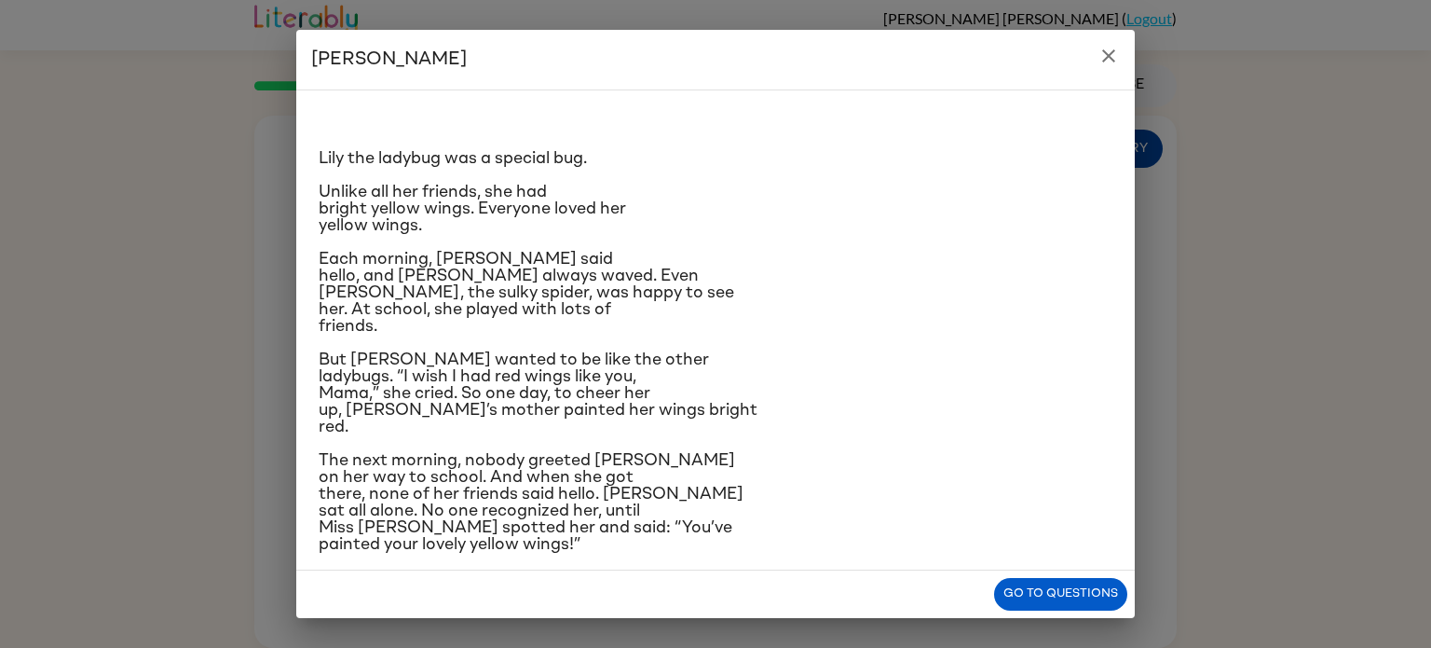
click at [1014, 137] on div "Lily the ladybug was a special bug. Unlike all her friends, she had bright yell…" at bounding box center [716, 437] width 794 height 665
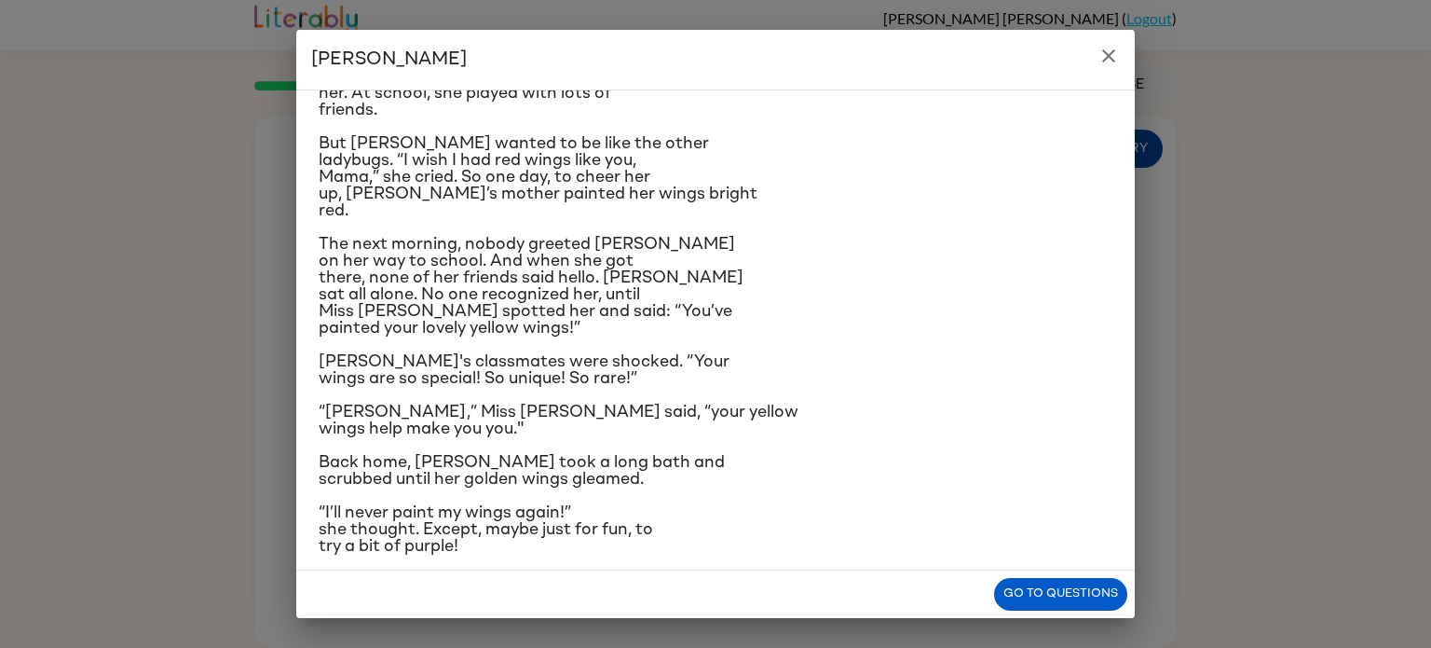
scroll to position [221, 0]
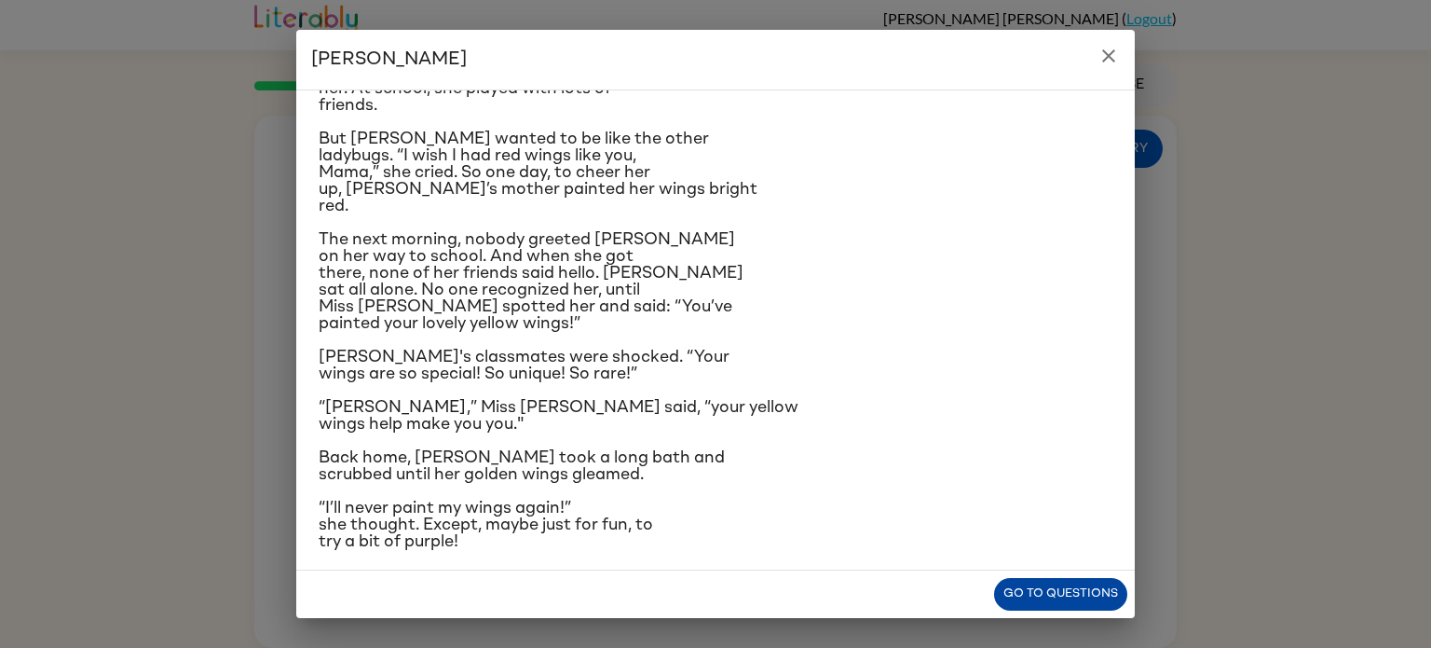
click at [1072, 601] on button "Go to questions" at bounding box center [1060, 594] width 133 height 33
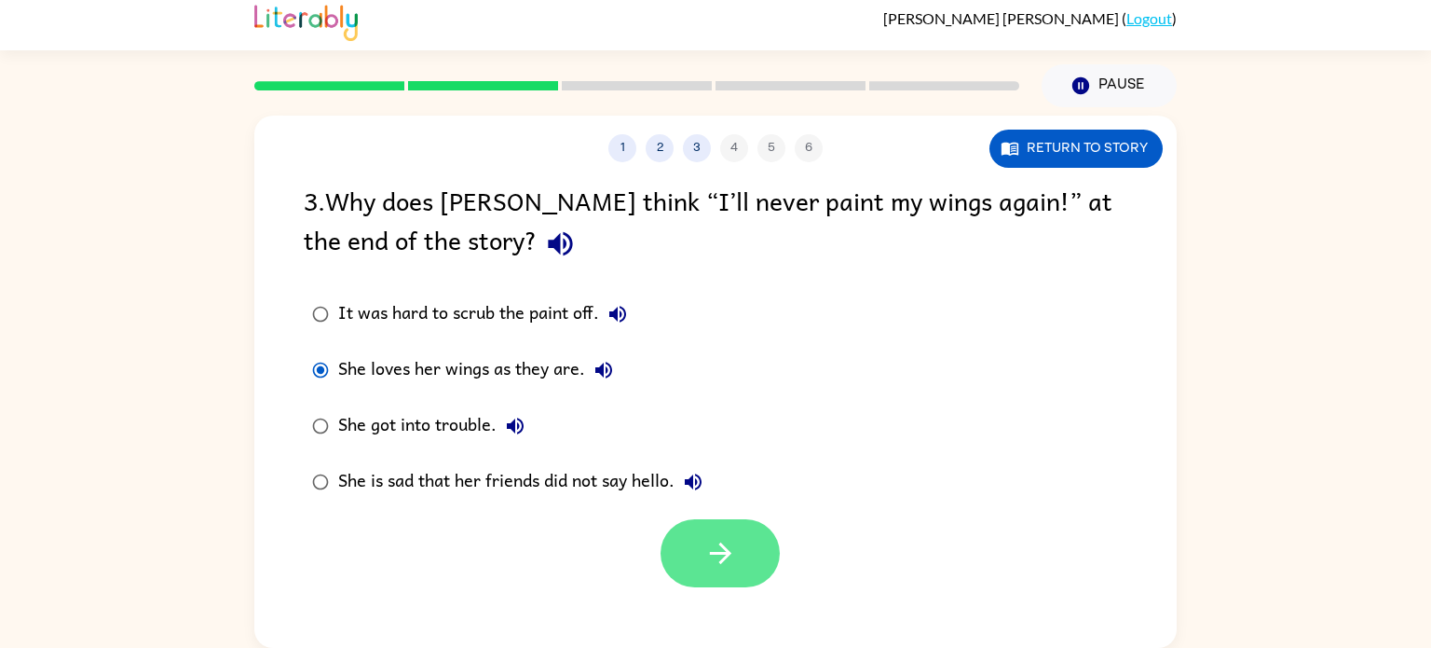
click at [763, 557] on button "button" at bounding box center [720, 553] width 119 height 68
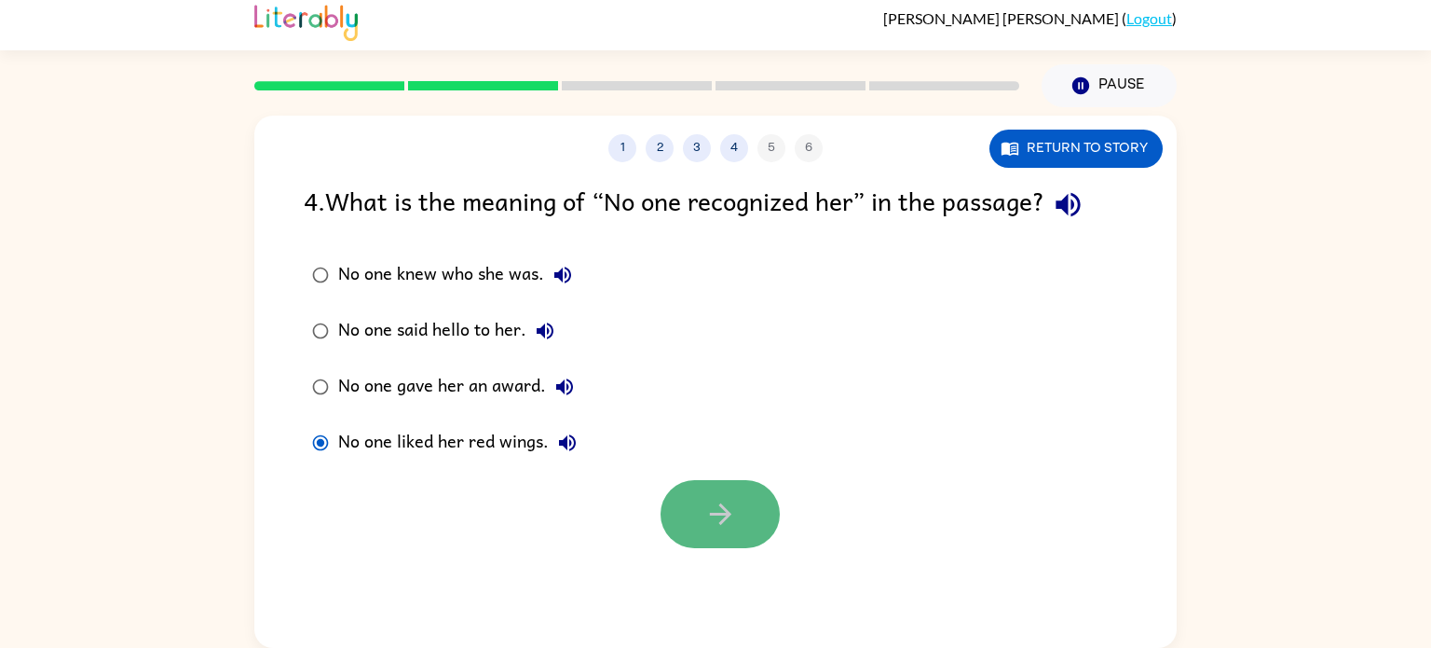
click at [758, 484] on button "button" at bounding box center [720, 514] width 119 height 68
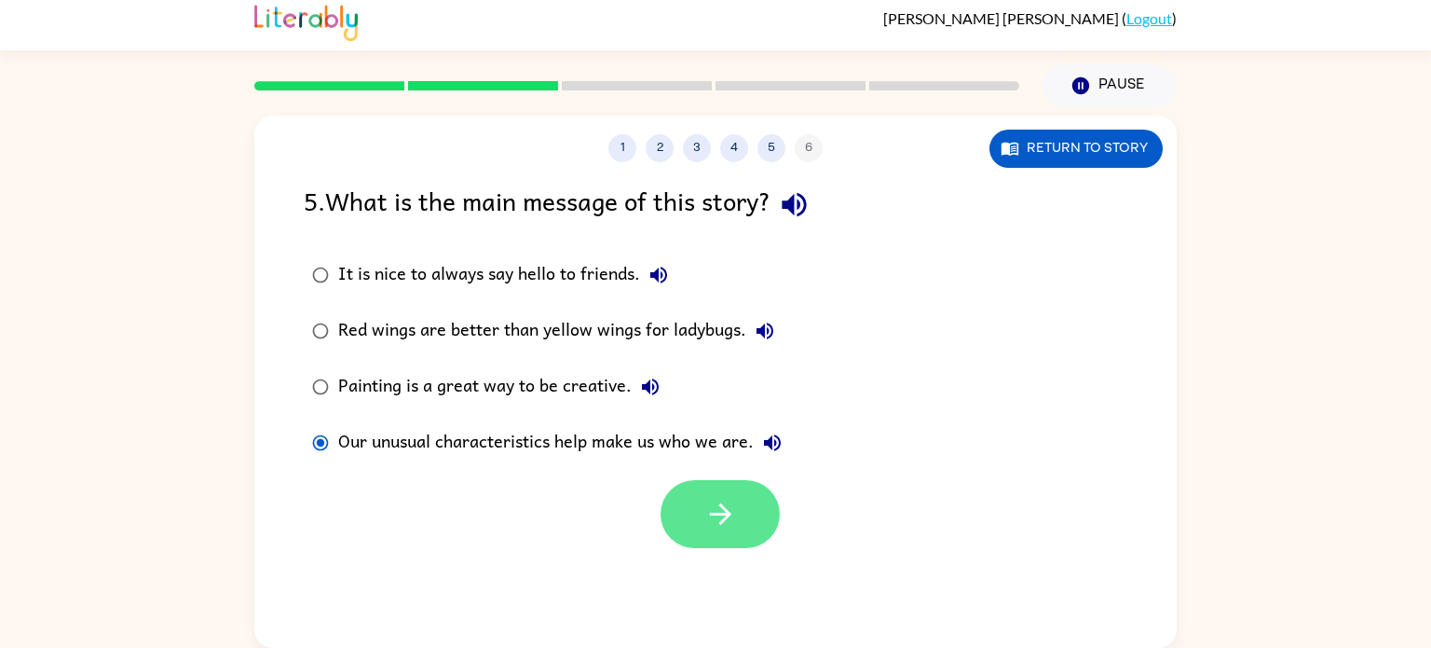
click at [771, 504] on button "button" at bounding box center [720, 514] width 119 height 68
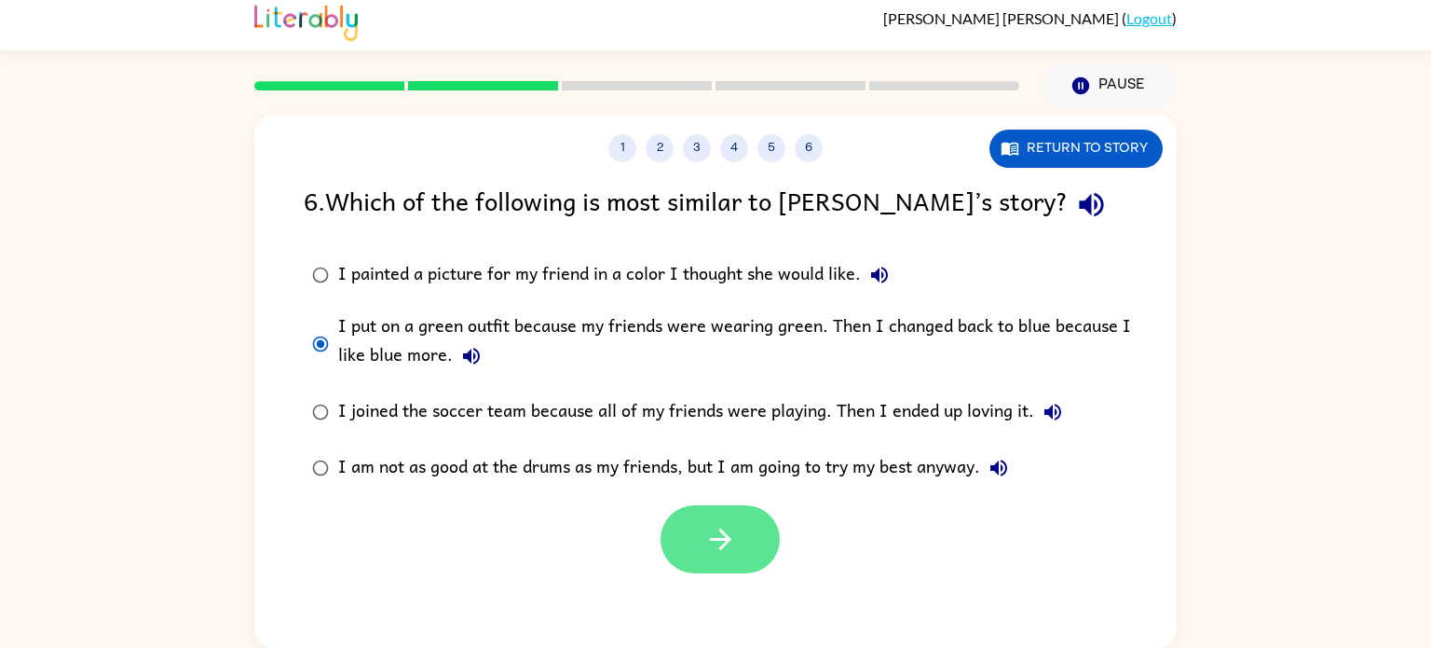
click at [735, 534] on icon "button" at bounding box center [720, 539] width 33 height 33
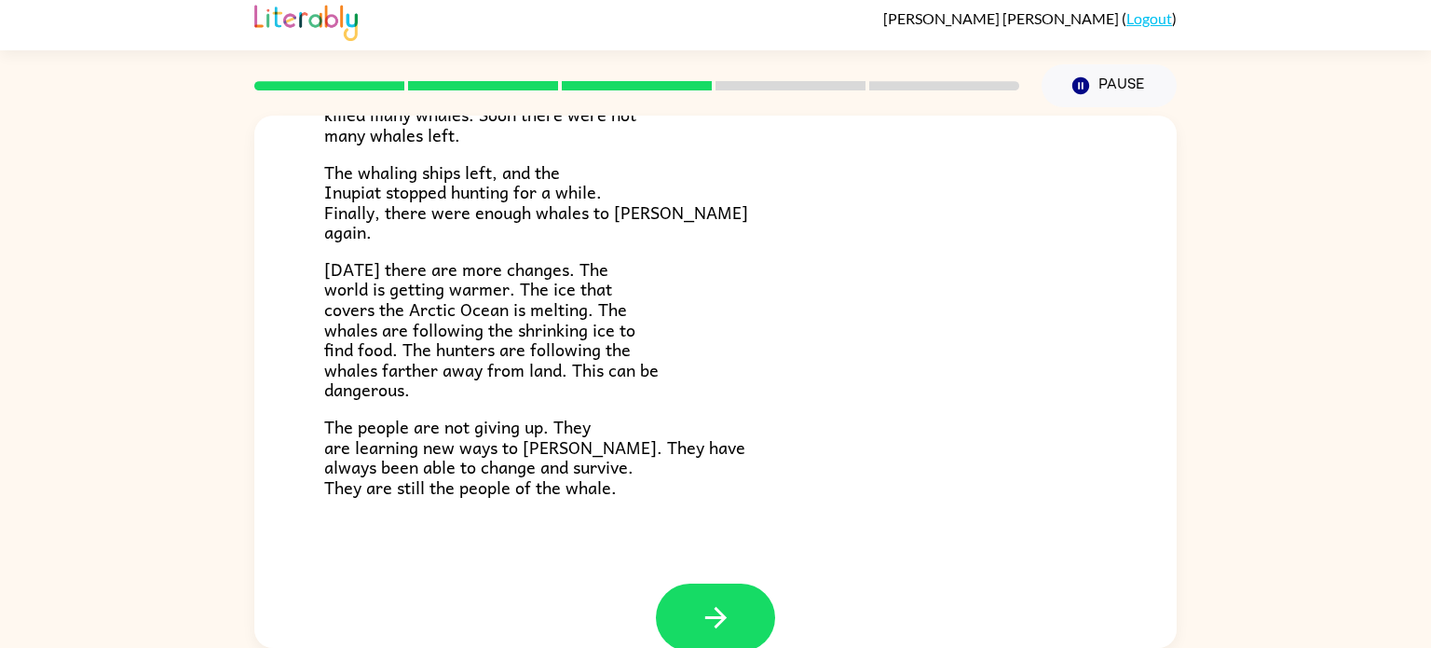
scroll to position [628, 0]
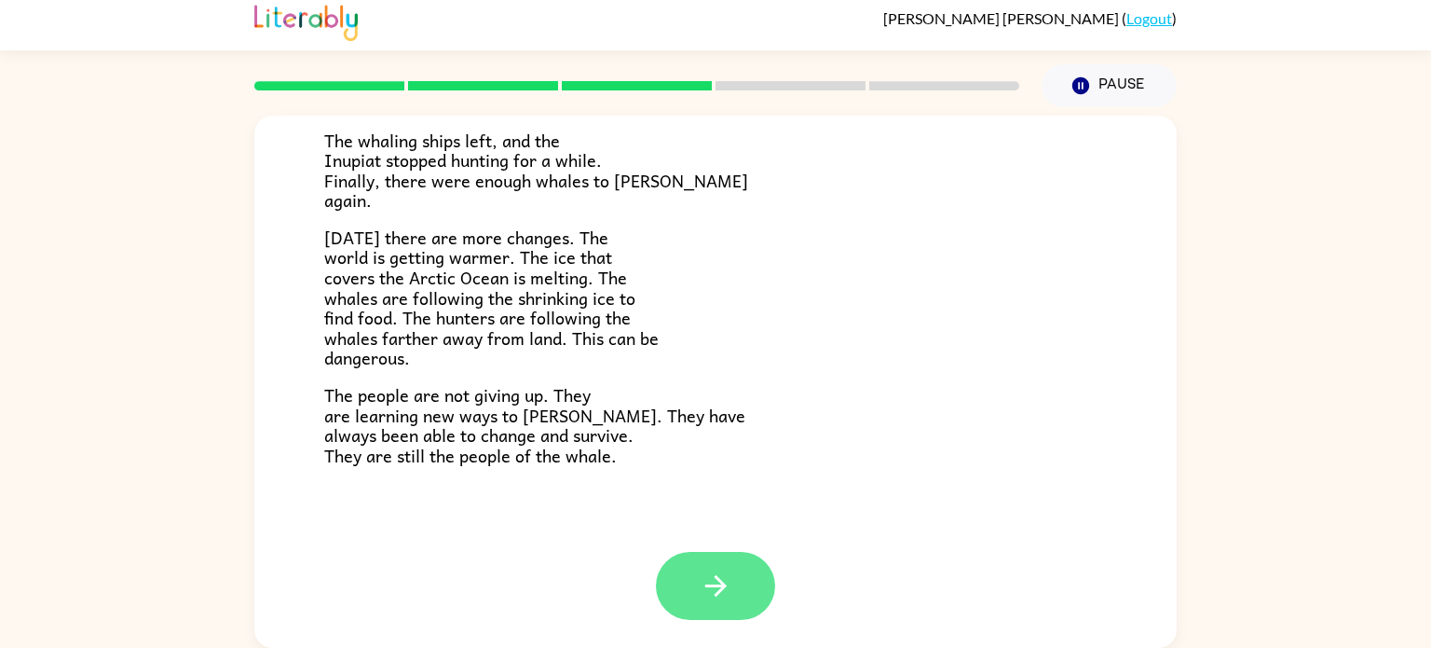
click at [691, 557] on button "button" at bounding box center [715, 586] width 119 height 68
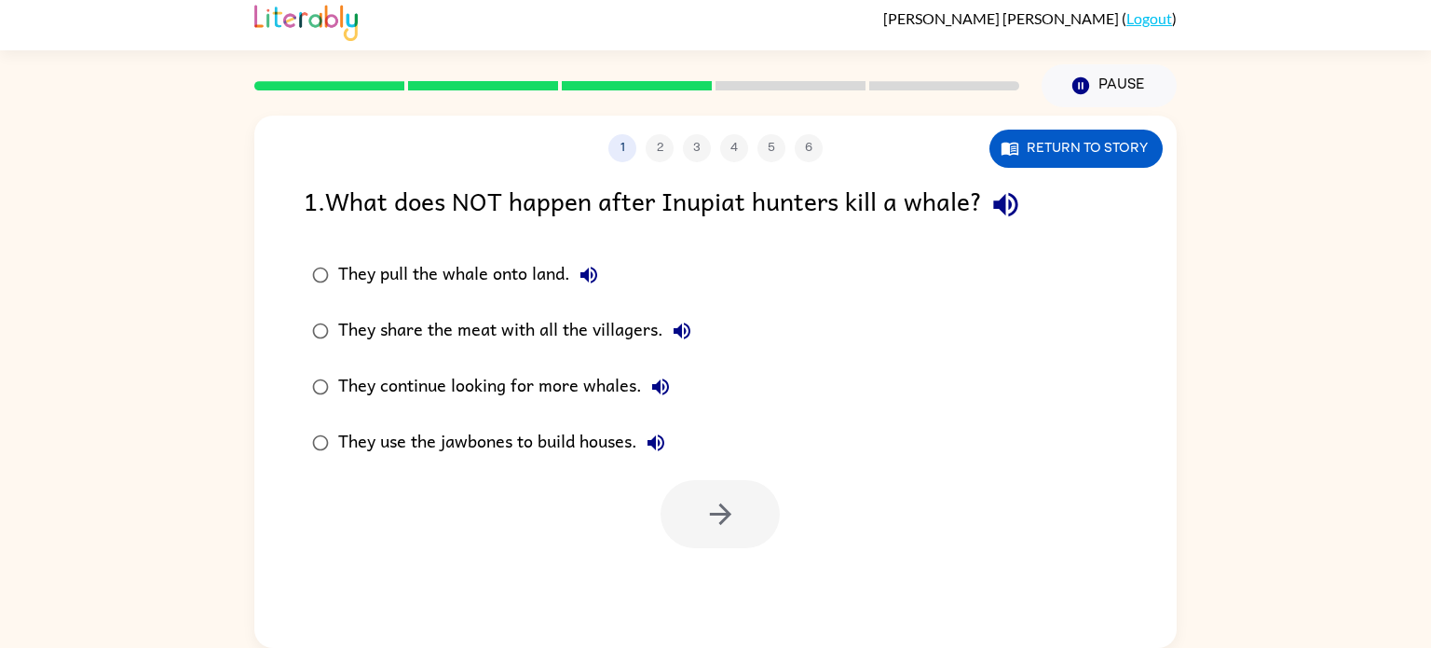
scroll to position [0, 0]
click at [722, 515] on icon "button" at bounding box center [720, 514] width 33 height 33
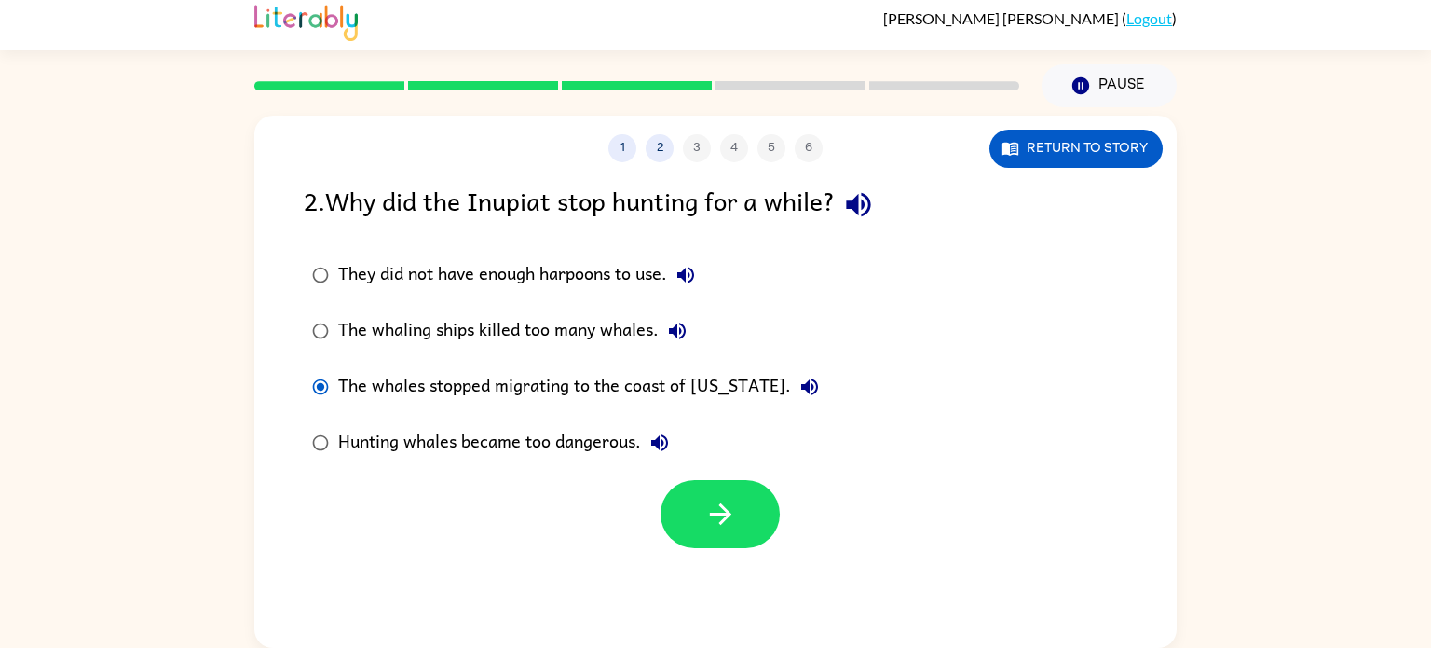
click at [783, 490] on div at bounding box center [715, 509] width 922 height 77
click at [766, 500] on button "button" at bounding box center [720, 514] width 119 height 68
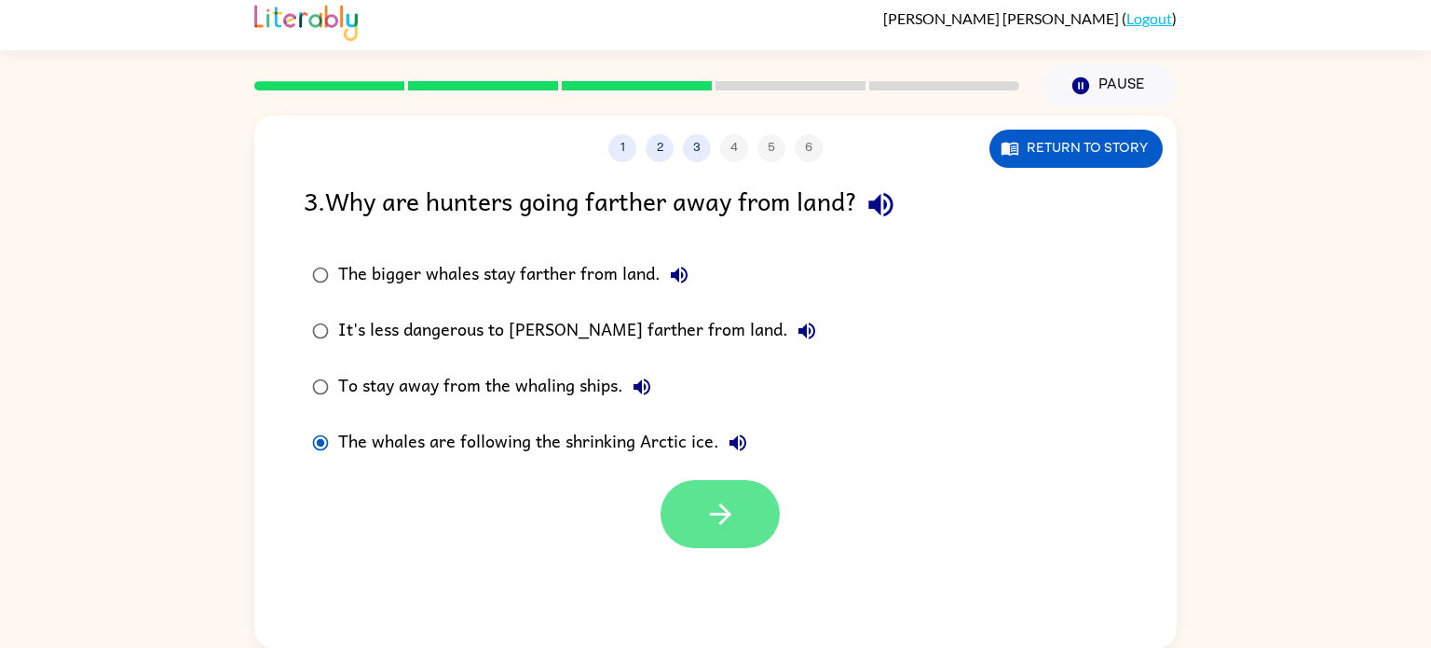
click at [775, 512] on button "button" at bounding box center [720, 514] width 119 height 68
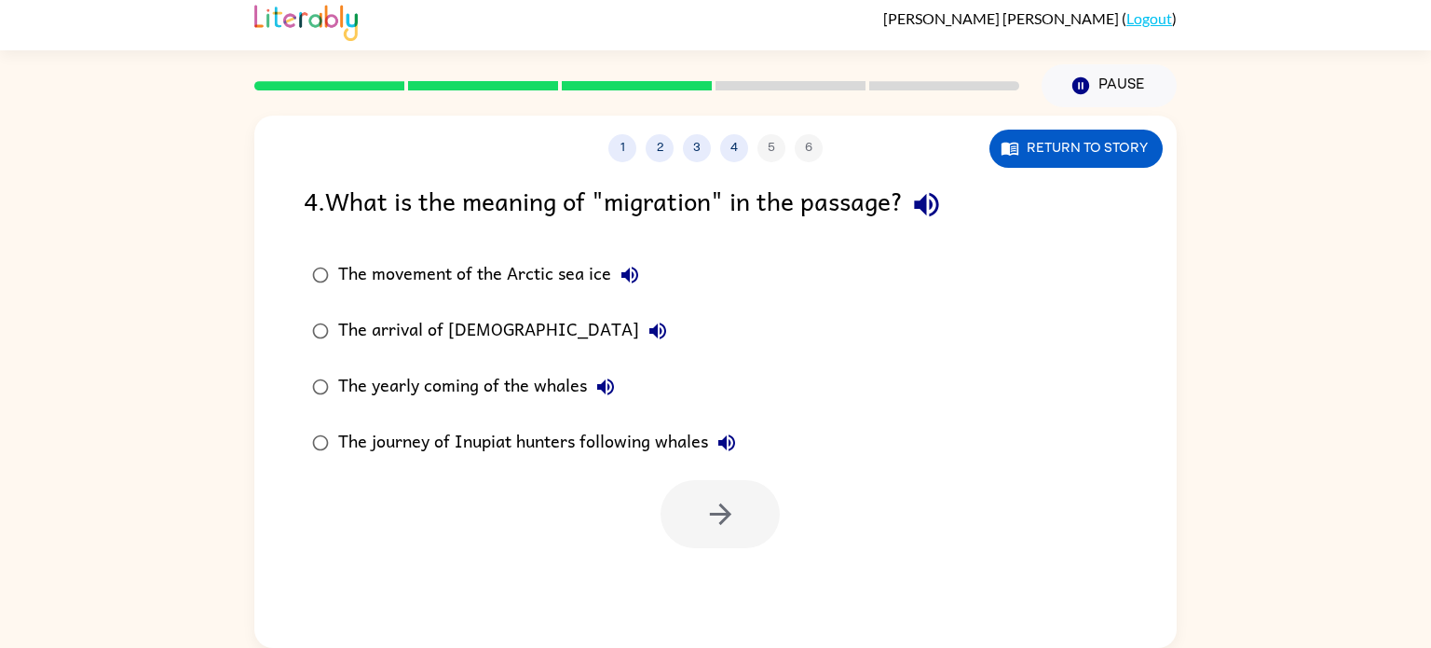
click at [331, 422] on label "The journey of Inupiat hunters following whales" at bounding box center [524, 443] width 461 height 56
click at [672, 485] on div at bounding box center [720, 514] width 119 height 68
click at [761, 526] on button "button" at bounding box center [720, 514] width 119 height 68
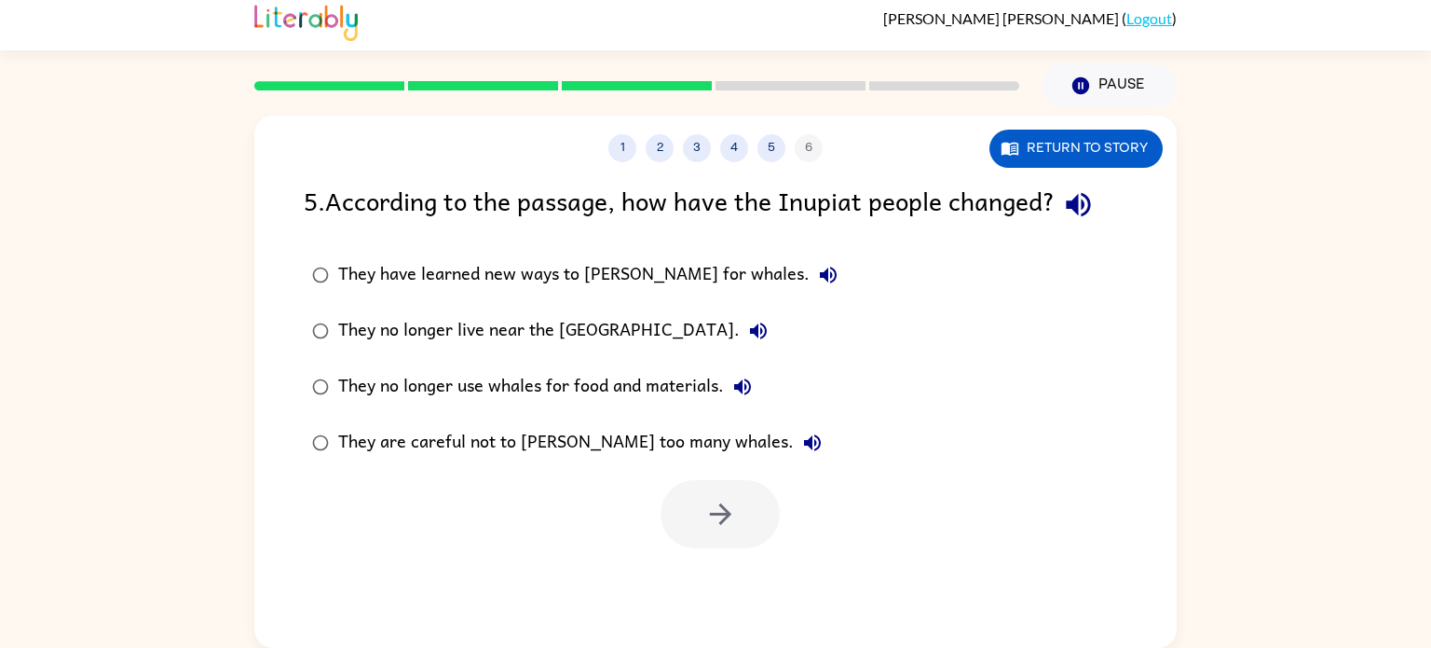
click at [761, 526] on div at bounding box center [720, 514] width 119 height 68
click at [699, 503] on button "button" at bounding box center [720, 514] width 119 height 68
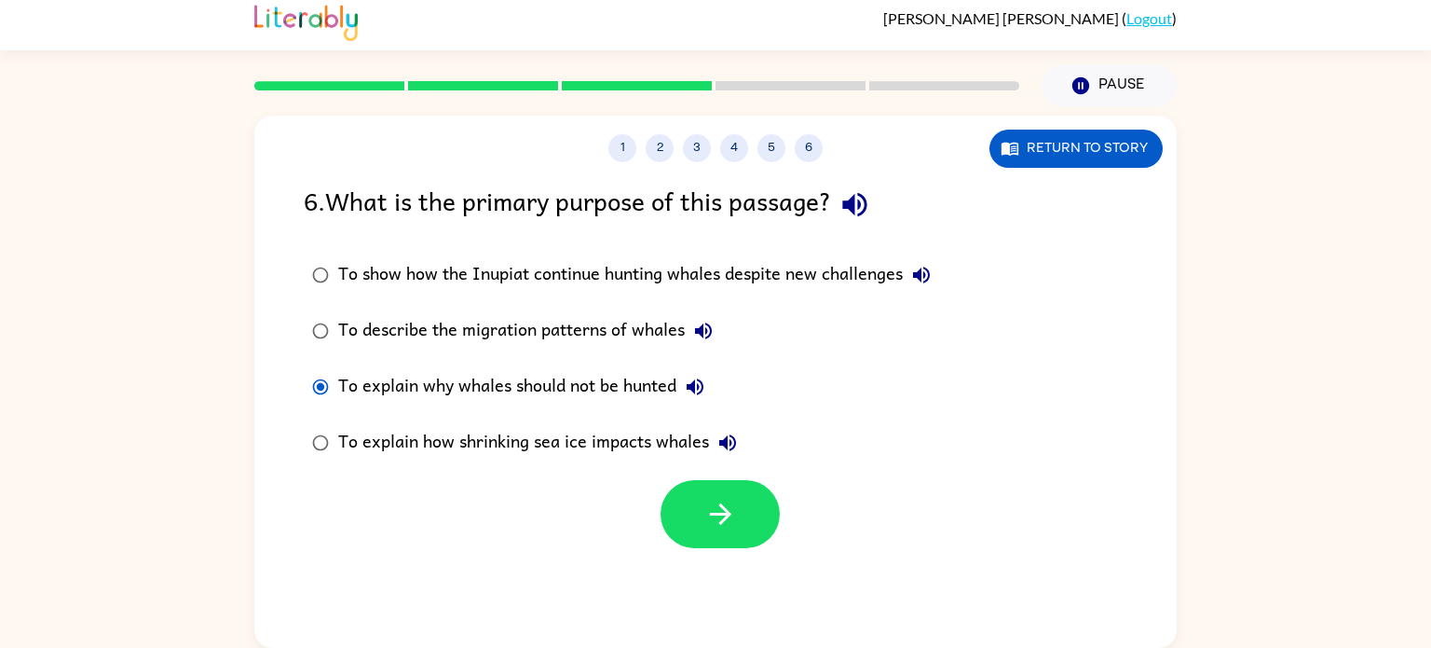
click at [661, 501] on div at bounding box center [720, 514] width 119 height 68
click at [675, 509] on button "button" at bounding box center [720, 514] width 119 height 68
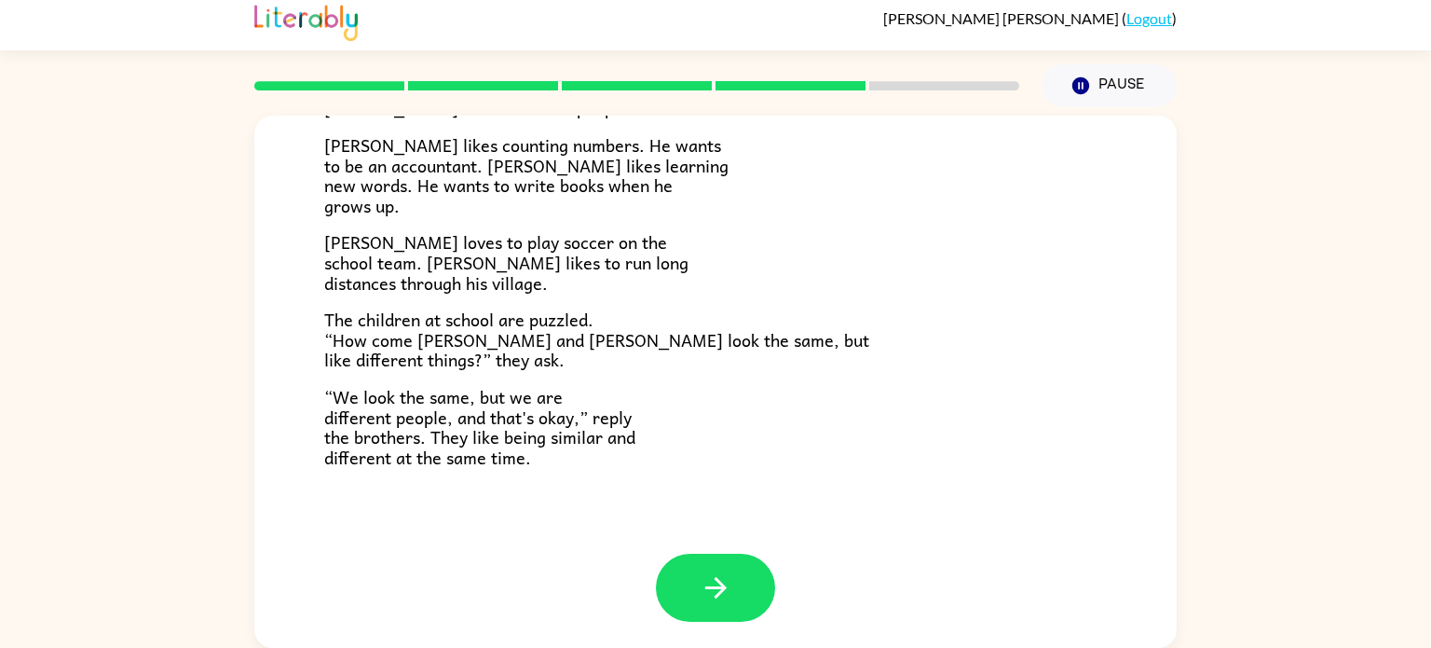
scroll to position [403, 0]
click at [759, 578] on button "button" at bounding box center [715, 587] width 119 height 68
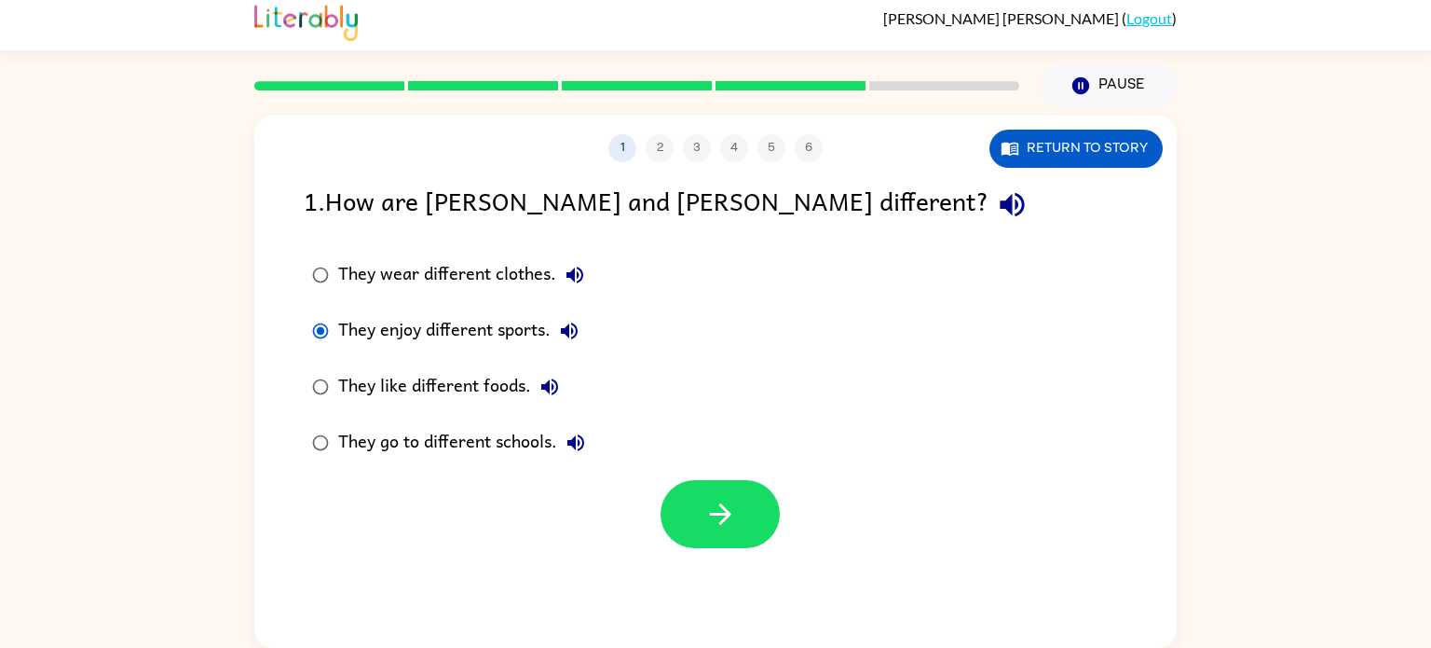
click at [658, 409] on div "They wear different clothes. They enjoy different sports. They like different f…" at bounding box center [740, 359] width 873 height 224
click at [716, 512] on icon "button" at bounding box center [719, 513] width 21 height 21
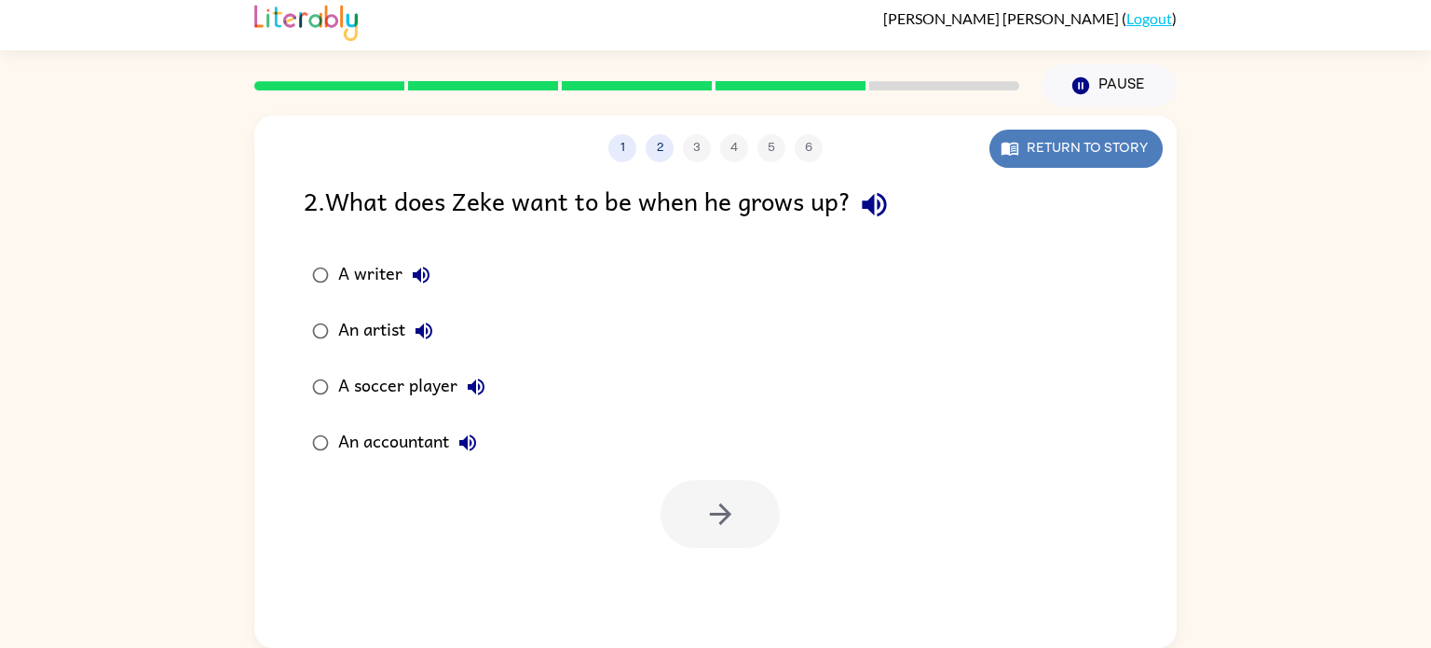
click at [1022, 162] on button "Return to story" at bounding box center [1076, 149] width 173 height 38
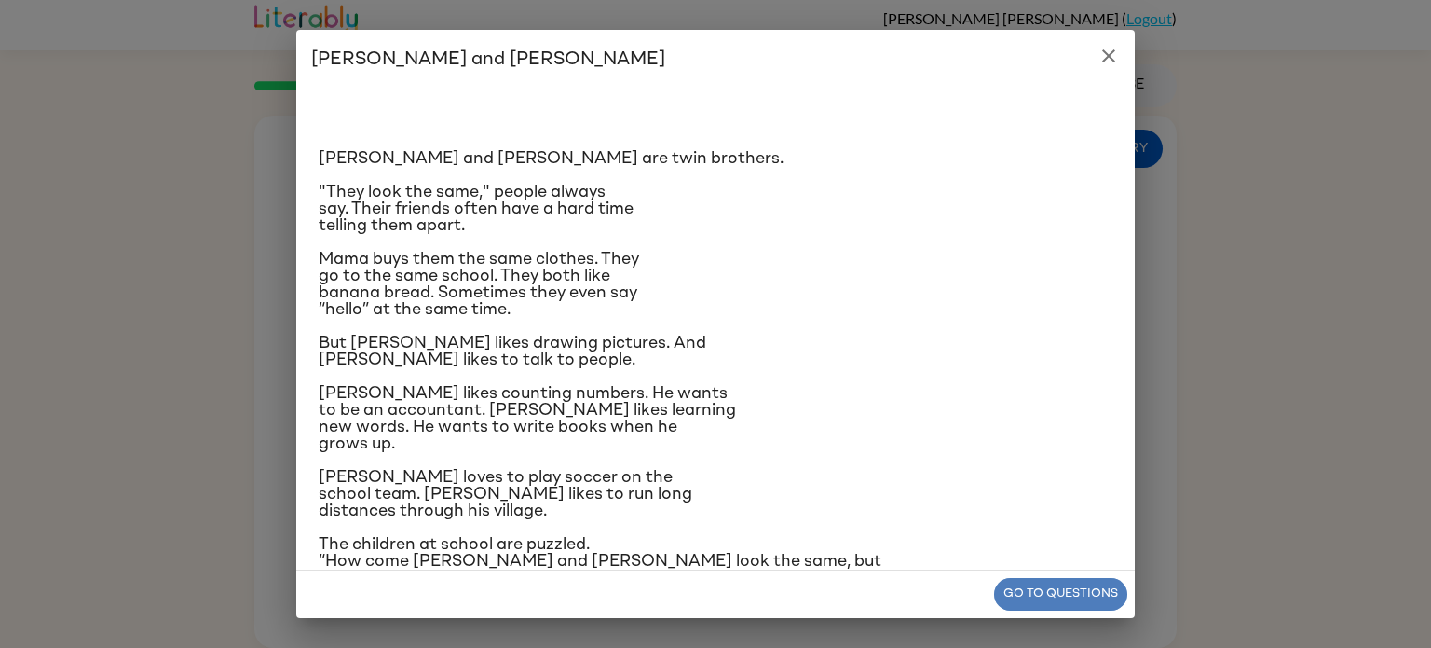
click at [1033, 595] on button "Go to questions" at bounding box center [1060, 594] width 133 height 33
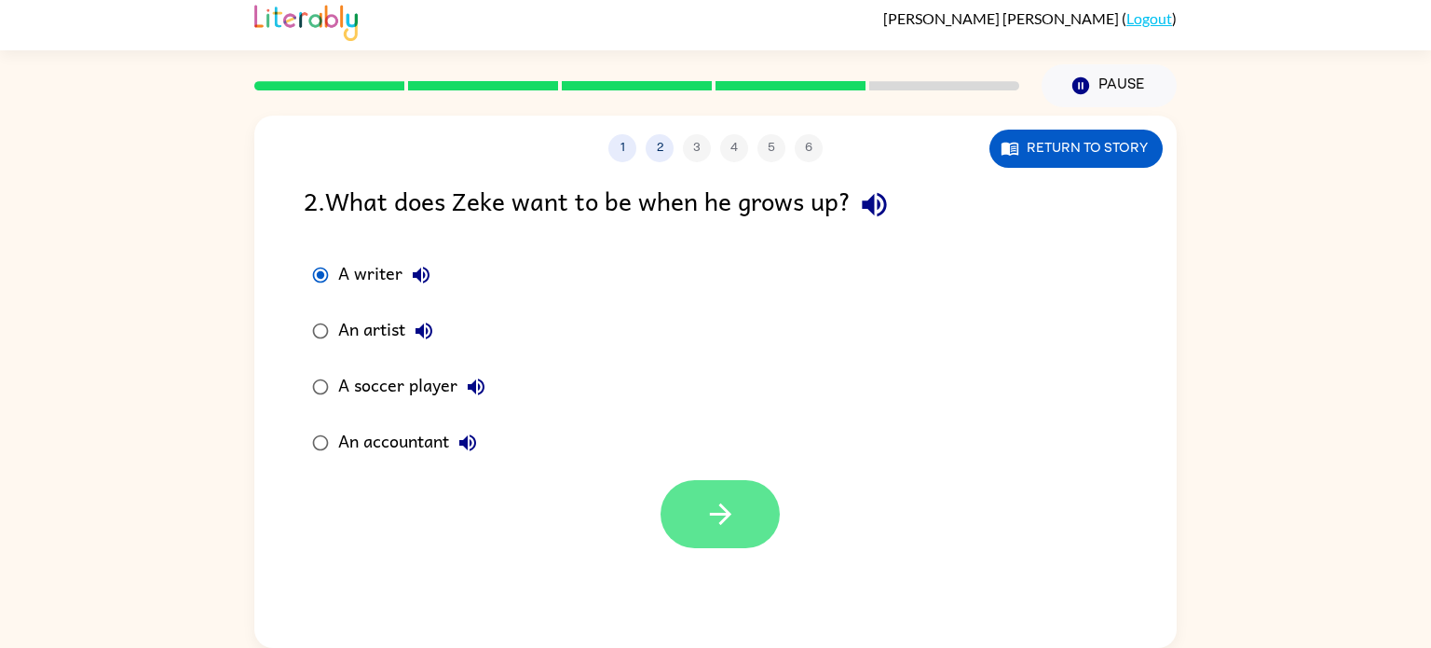
click at [720, 504] on icon "button" at bounding box center [719, 513] width 21 height 21
click at [759, 491] on button "button" at bounding box center [720, 514] width 119 height 68
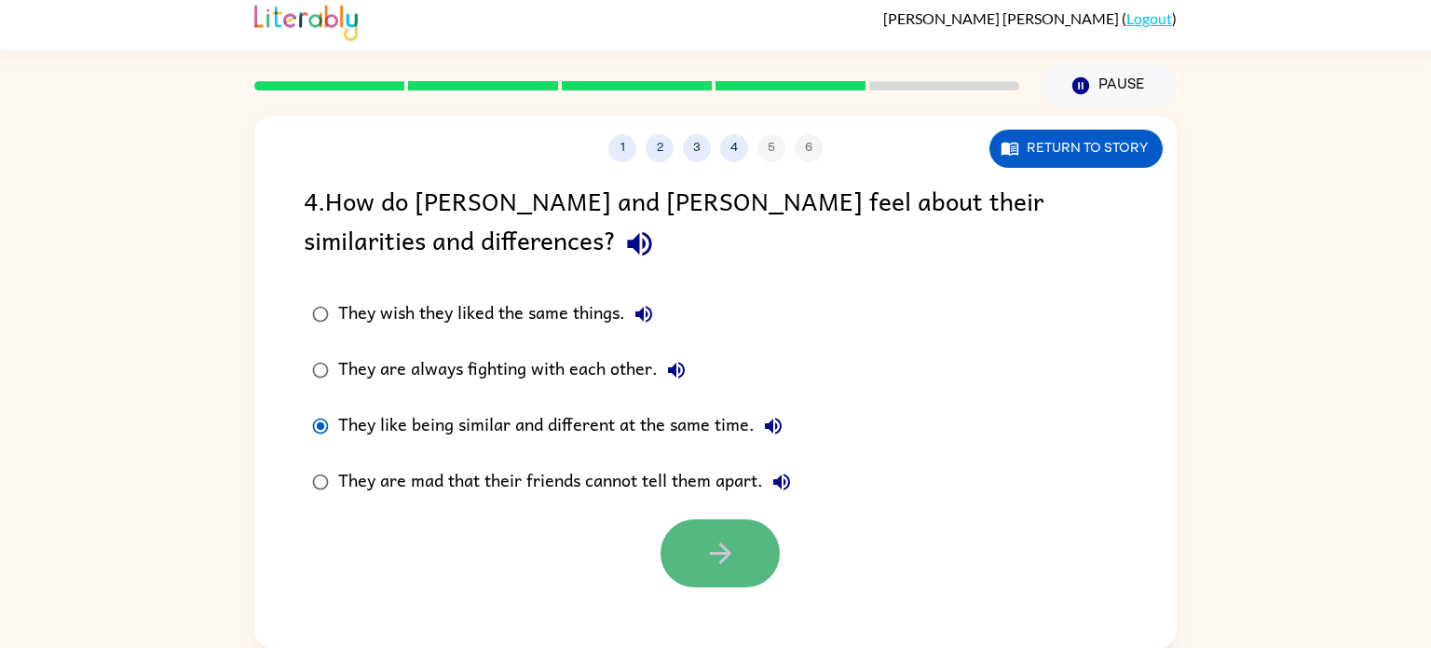
click at [709, 534] on button "button" at bounding box center [720, 553] width 119 height 68
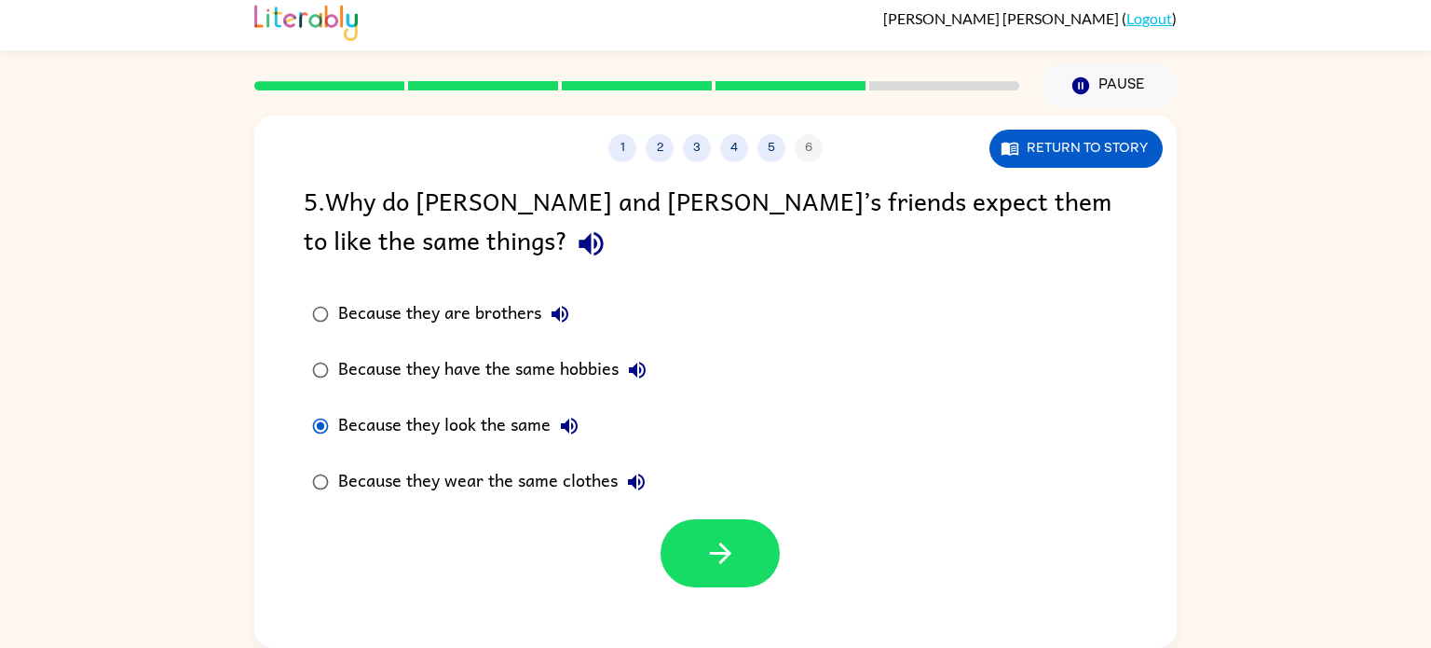
click at [687, 511] on div at bounding box center [715, 548] width 922 height 77
click at [704, 540] on icon "button" at bounding box center [720, 553] width 33 height 33
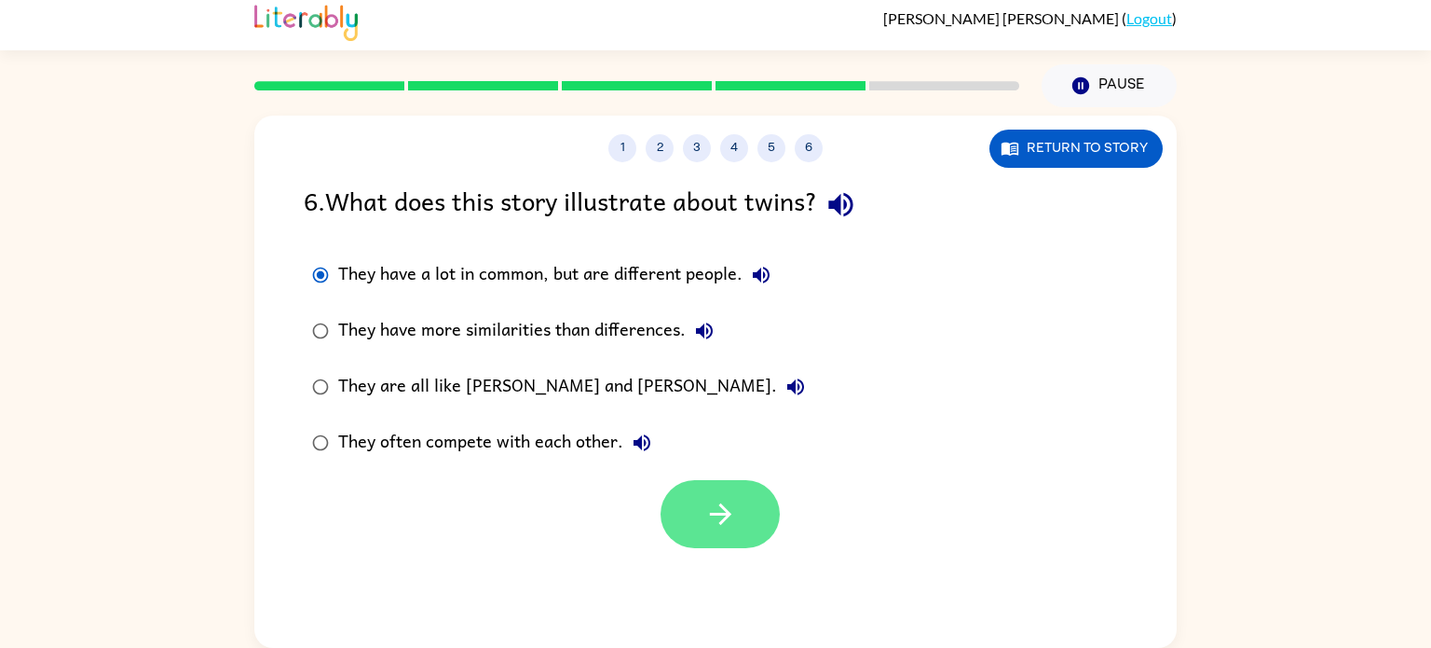
click at [730, 517] on icon "button" at bounding box center [720, 514] width 33 height 33
